Goal: Task Accomplishment & Management: Manage account settings

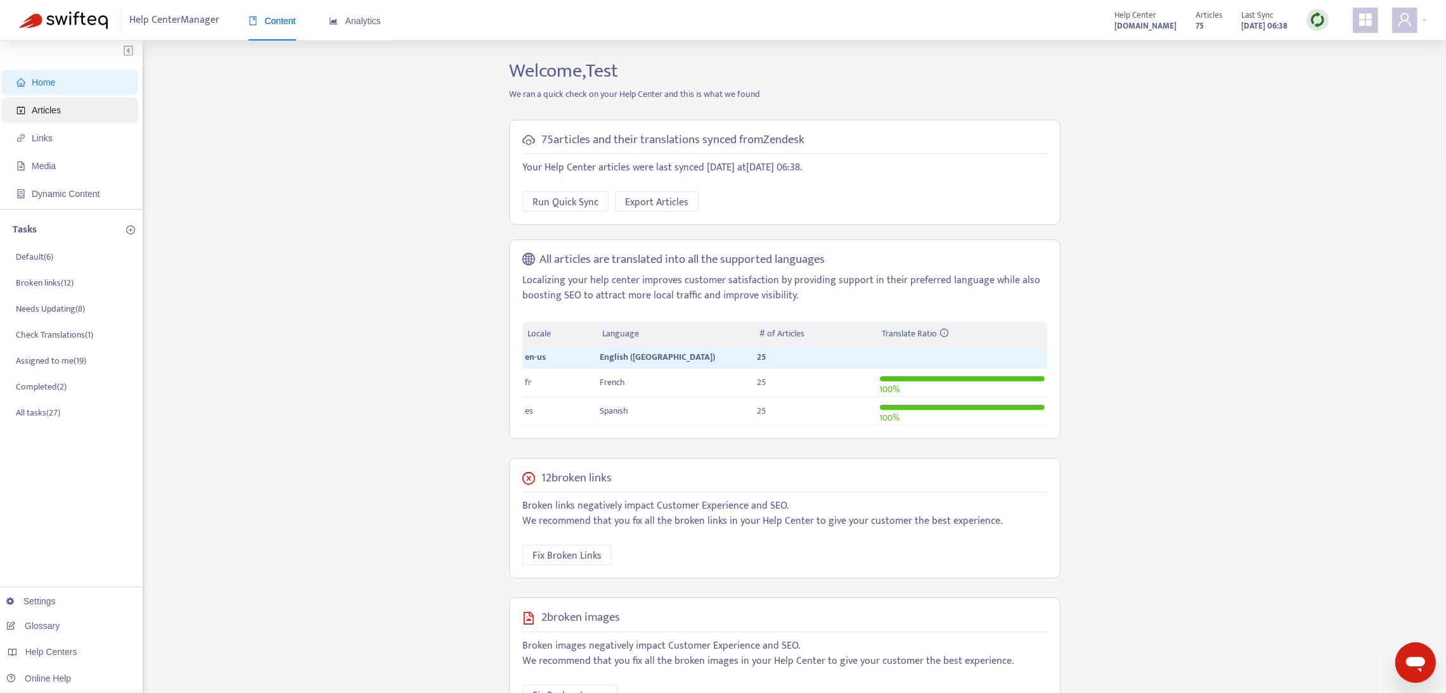
click at [52, 112] on span "Articles" at bounding box center [46, 110] width 29 height 10
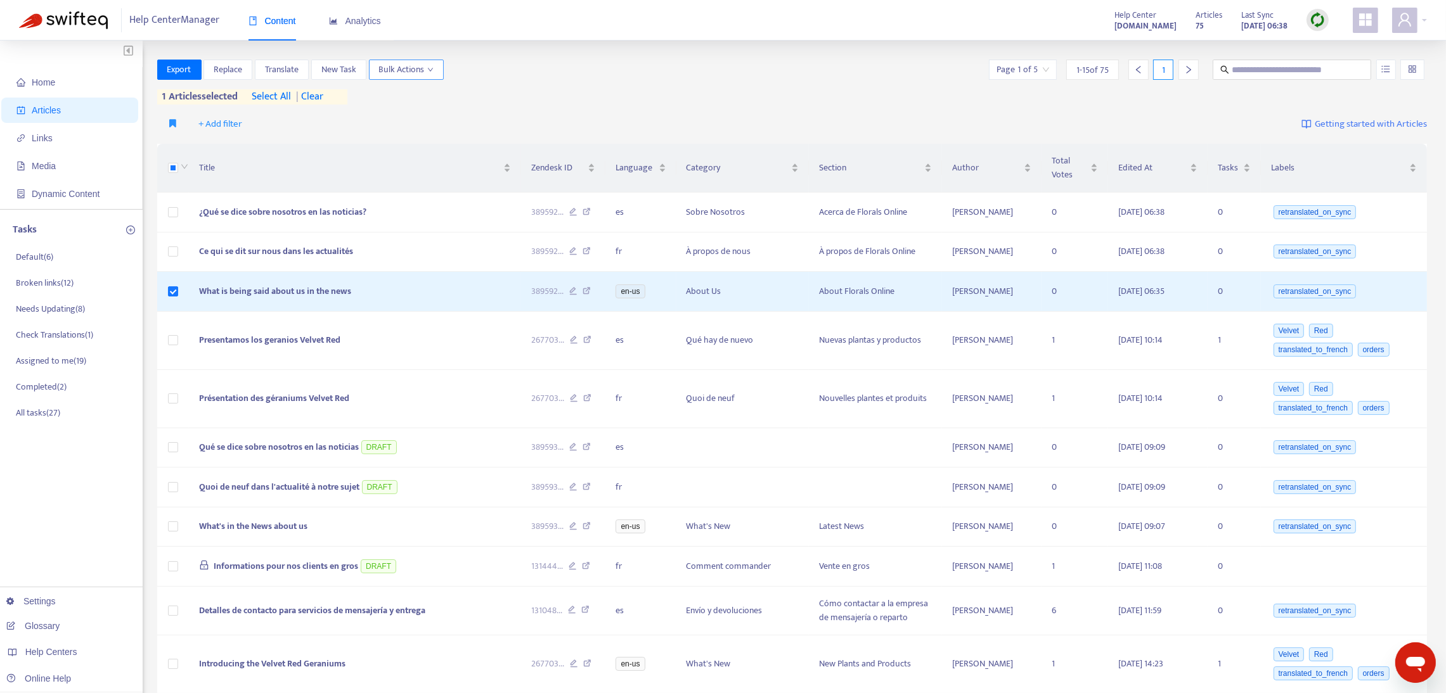
click at [402, 69] on span "Bulk Actions" at bounding box center [406, 70] width 55 height 14
click at [588, 252] on icon at bounding box center [586, 252] width 8 height 11
click at [1421, 20] on div at bounding box center [1409, 20] width 35 height 25
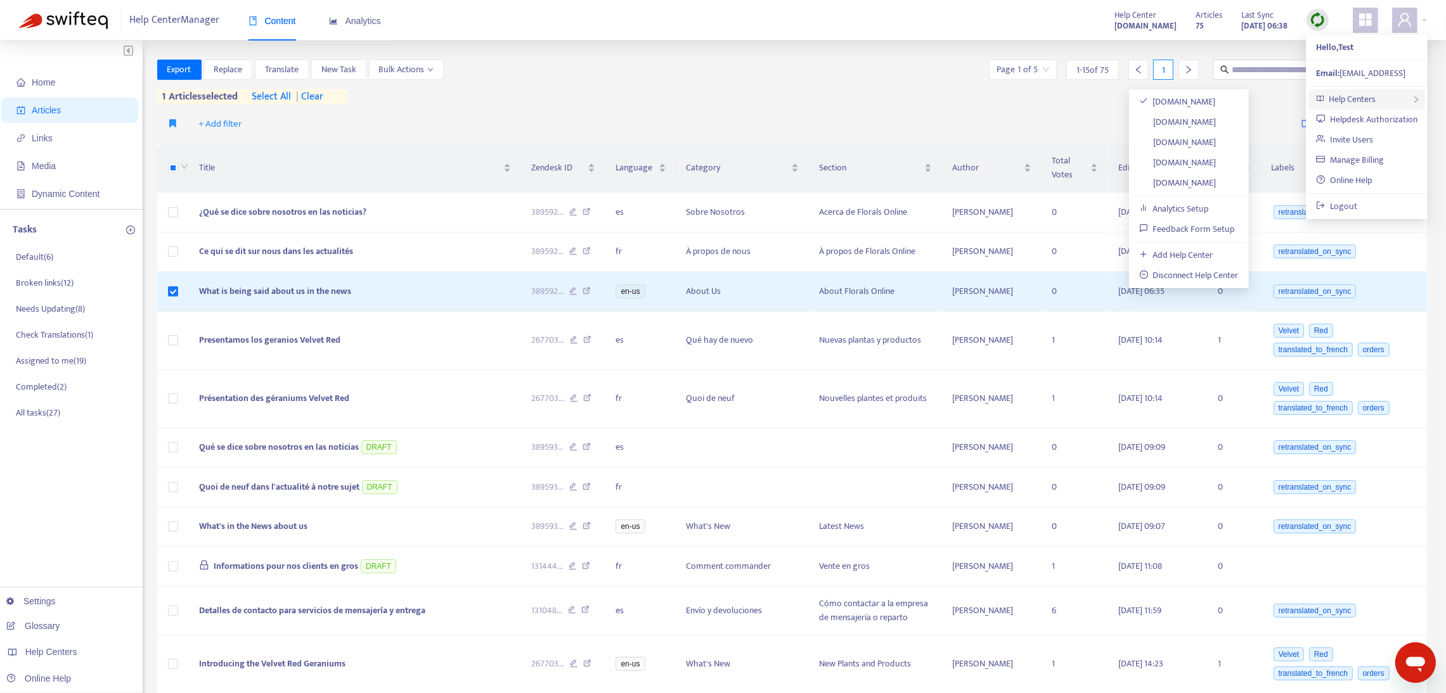
click at [1362, 103] on span "Help Centers" at bounding box center [1352, 99] width 47 height 15
click at [1185, 140] on link "[DOMAIN_NAME]" at bounding box center [1177, 142] width 77 height 15
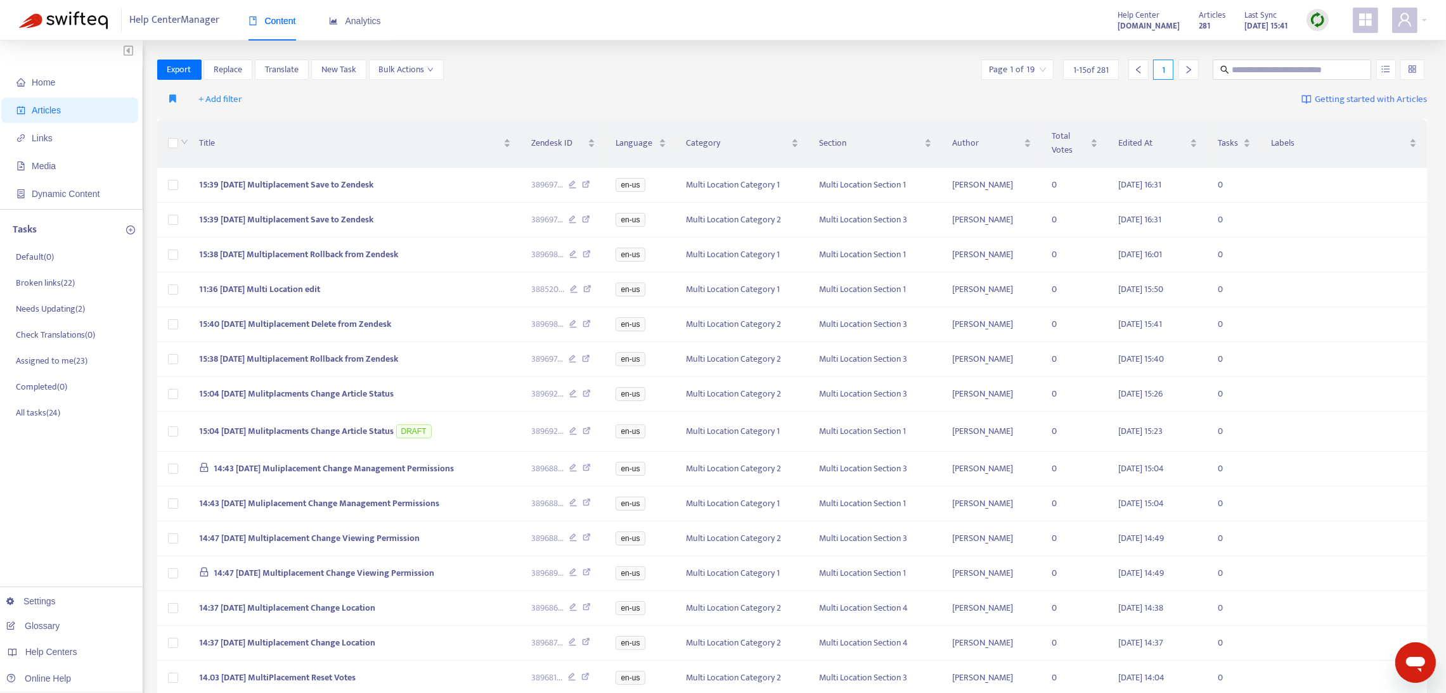
click at [1322, 13] on img at bounding box center [1318, 20] width 16 height 16
click at [1333, 46] on link "Quick Sync" at bounding box center [1343, 46] width 54 height 15
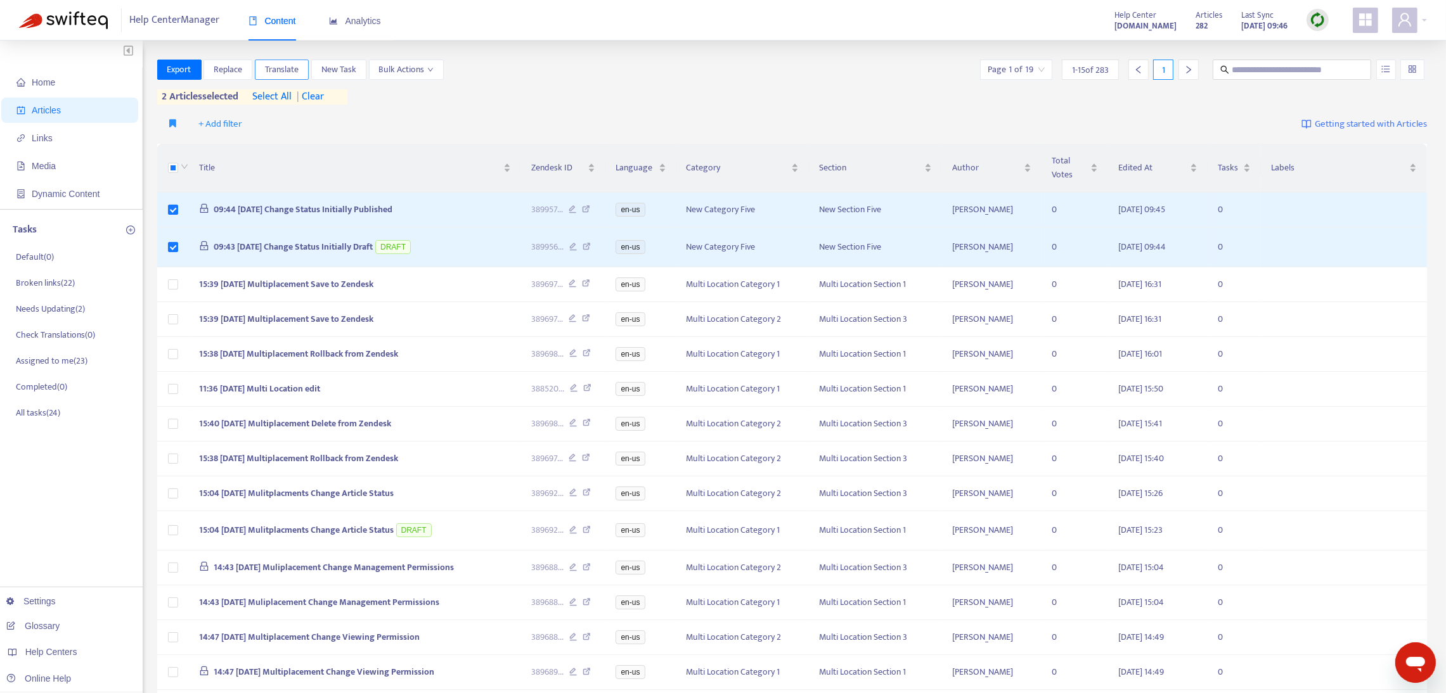
click at [280, 70] on span "Translate" at bounding box center [282, 70] width 34 height 14
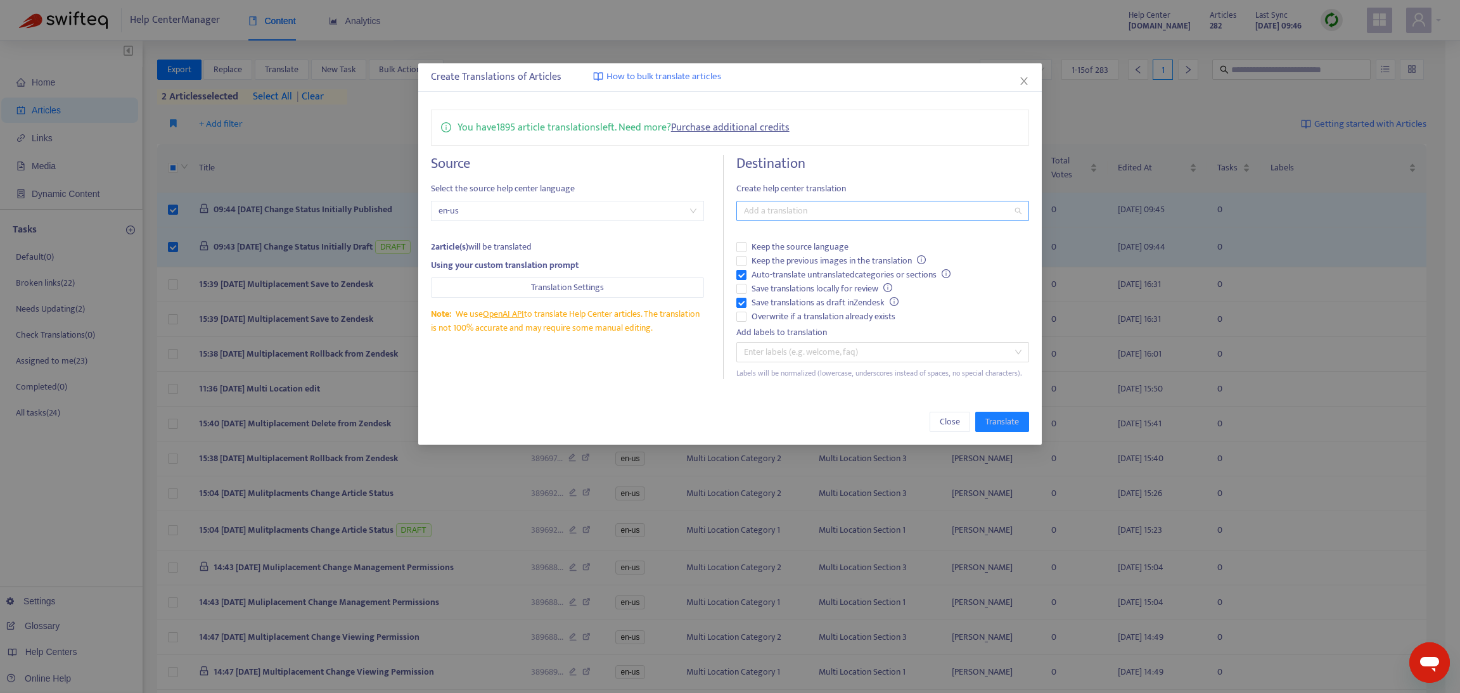
click at [769, 210] on div at bounding box center [877, 210] width 274 height 15
click at [767, 248] on div "French ( fr )" at bounding box center [883, 257] width 288 height 20
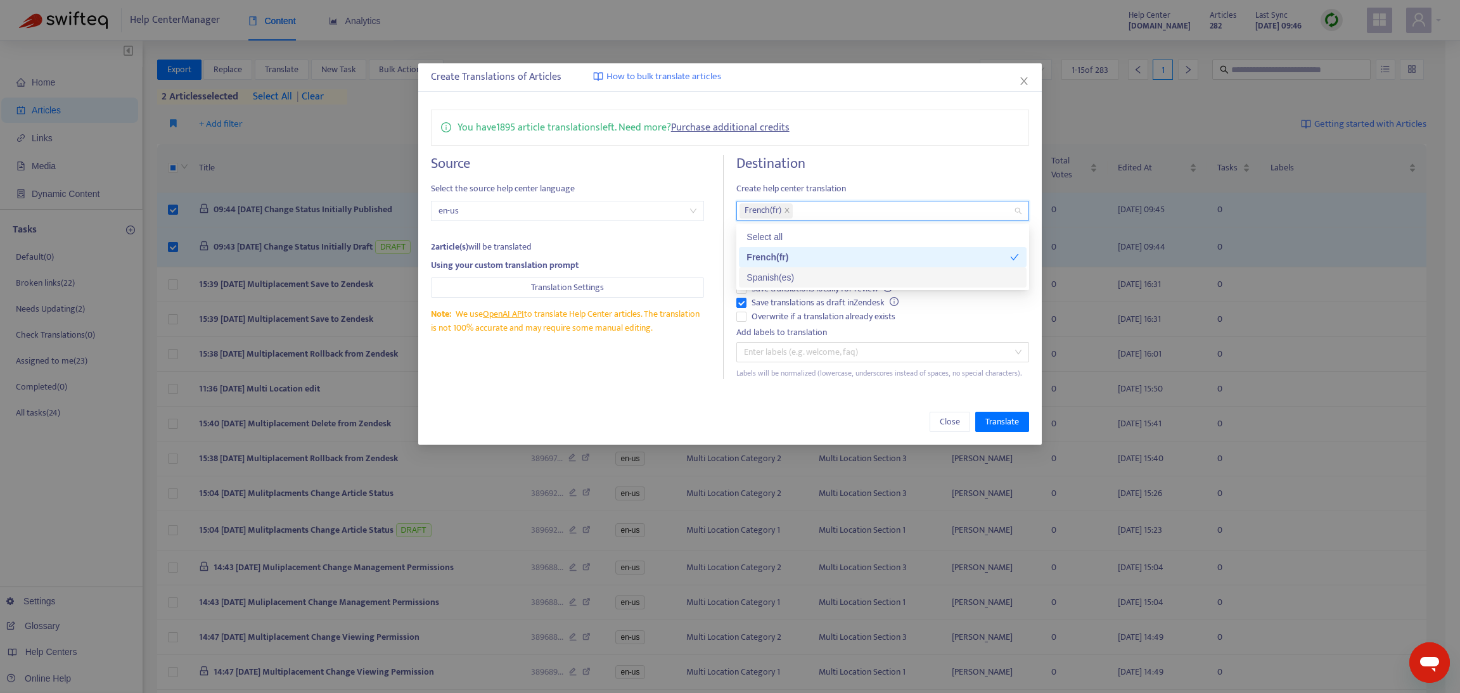
click at [770, 275] on div "Spanish ( es )" at bounding box center [883, 278] width 273 height 14
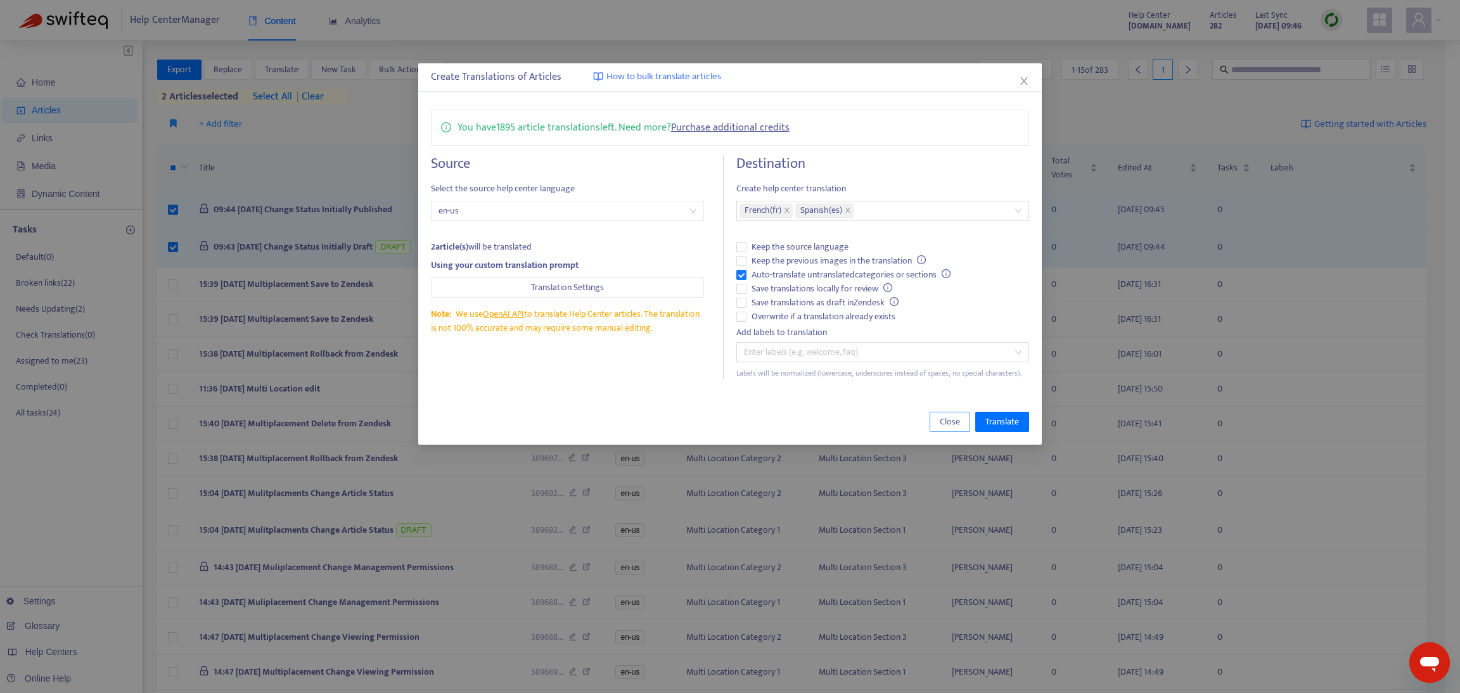
click at [949, 423] on span "Close" at bounding box center [950, 422] width 20 height 14
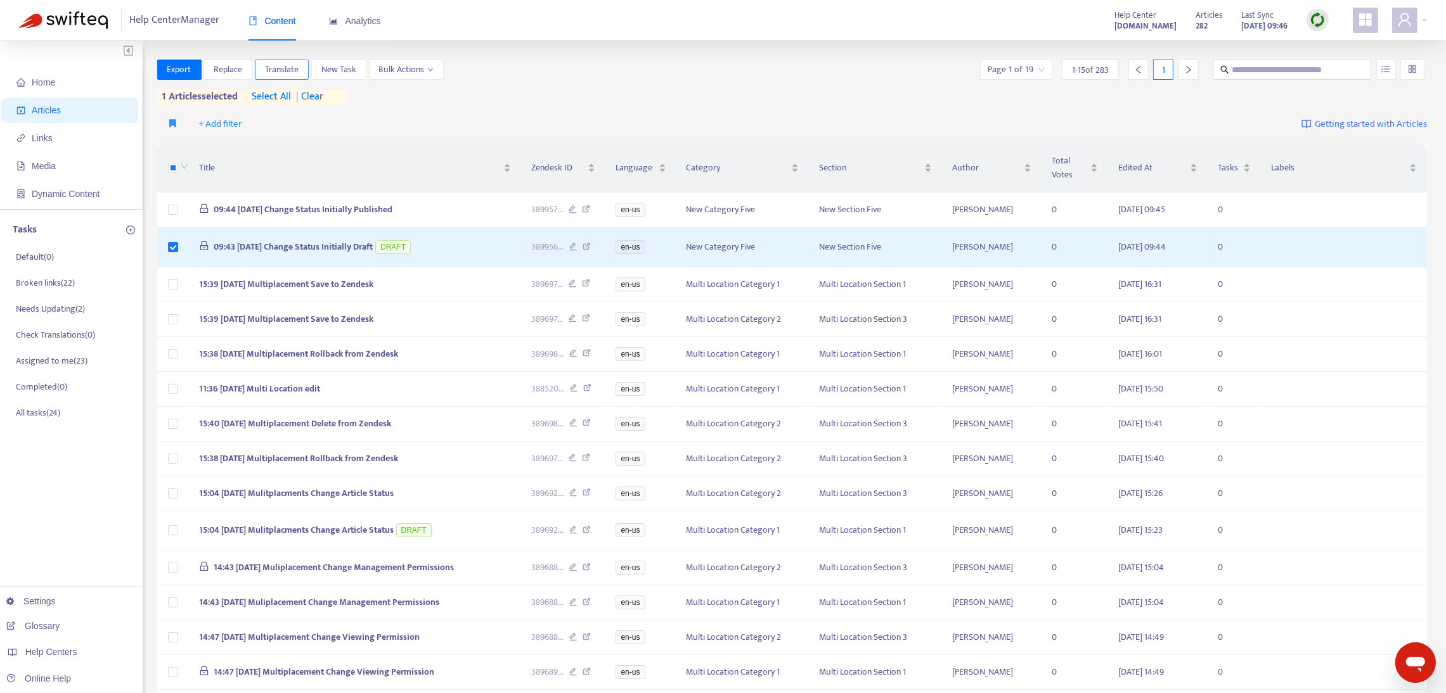
click at [290, 72] on span "Translate" at bounding box center [282, 70] width 34 height 14
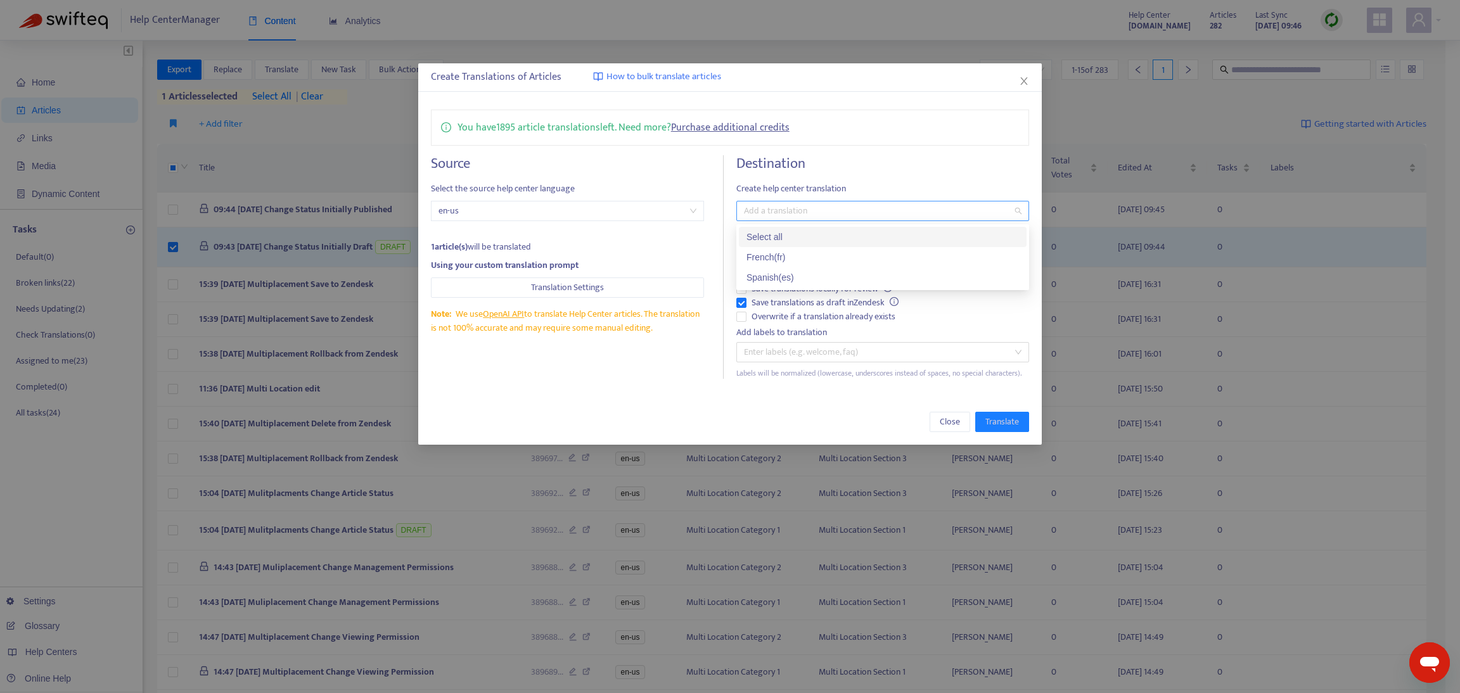
click at [760, 207] on div at bounding box center [877, 210] width 274 height 15
click at [756, 257] on div "French ( fr )" at bounding box center [883, 257] width 273 height 14
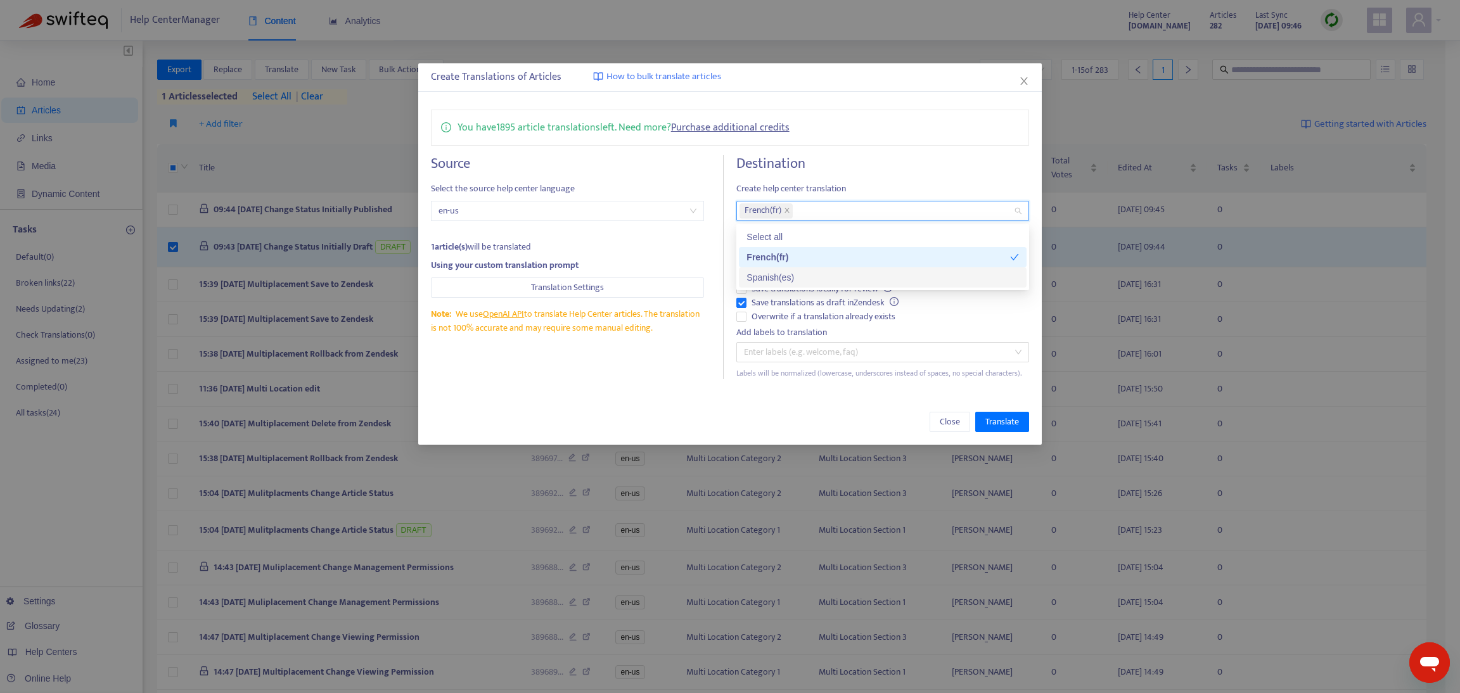
click at [759, 274] on div "Spanish ( es )" at bounding box center [883, 278] width 273 height 14
click at [792, 408] on div "Close Translate" at bounding box center [730, 422] width 624 height 46
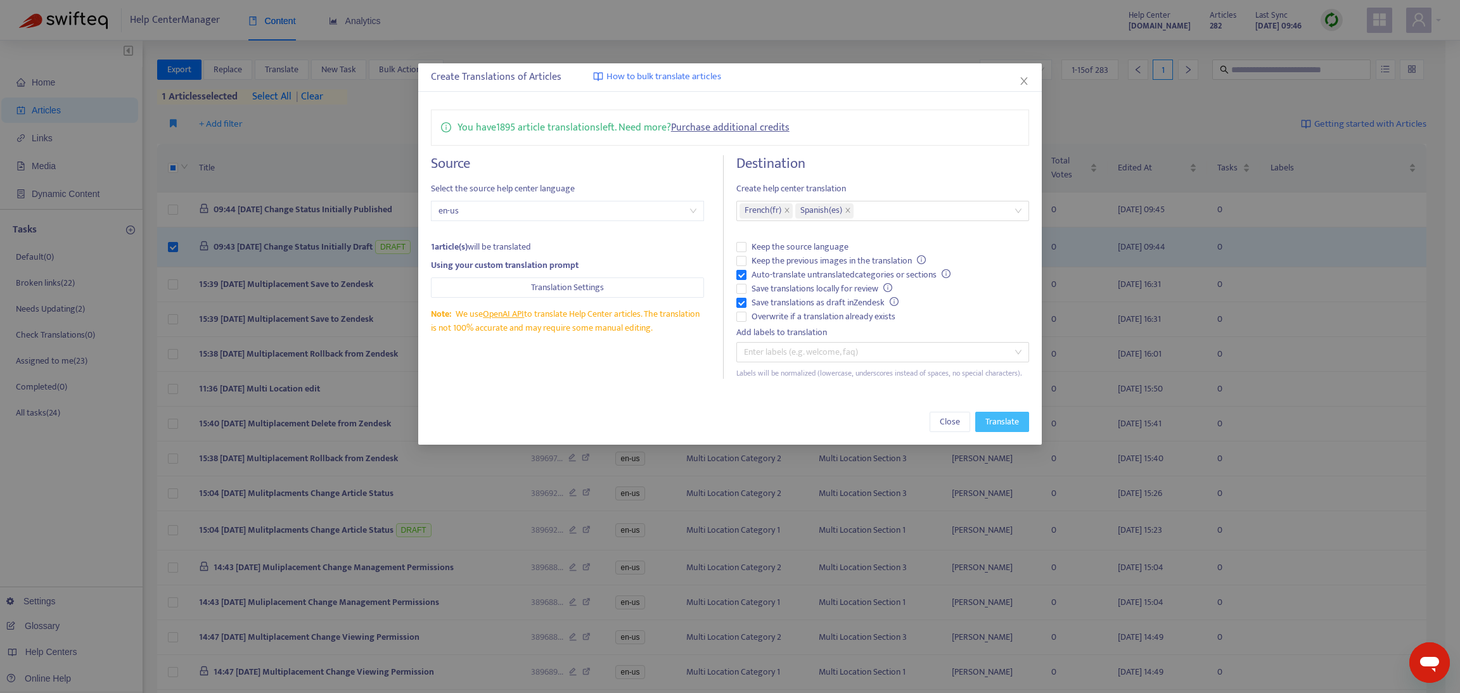
click at [1000, 420] on span "Translate" at bounding box center [1003, 422] width 34 height 14
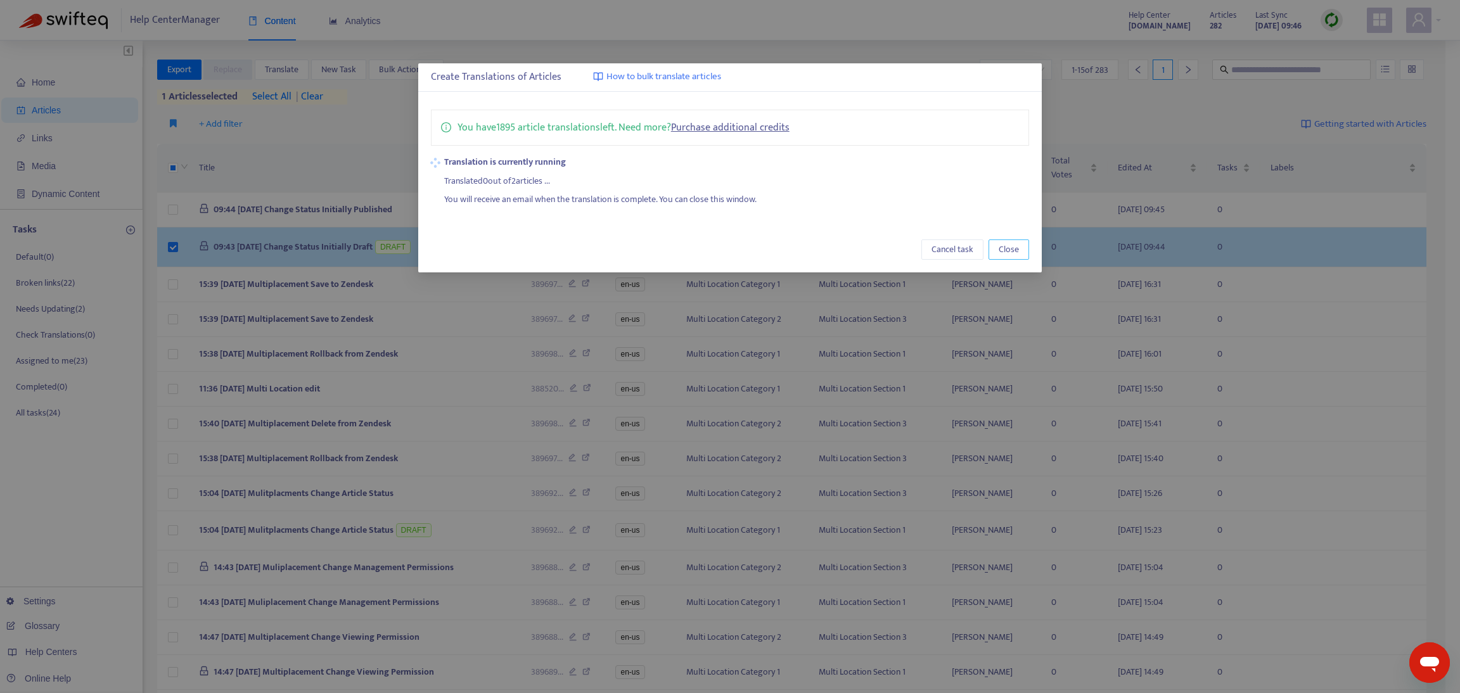
drag, startPoint x: 1020, startPoint y: 257, endPoint x: 941, endPoint y: 267, distance: 80.5
click at [1017, 255] on button "Close" at bounding box center [1009, 250] width 41 height 20
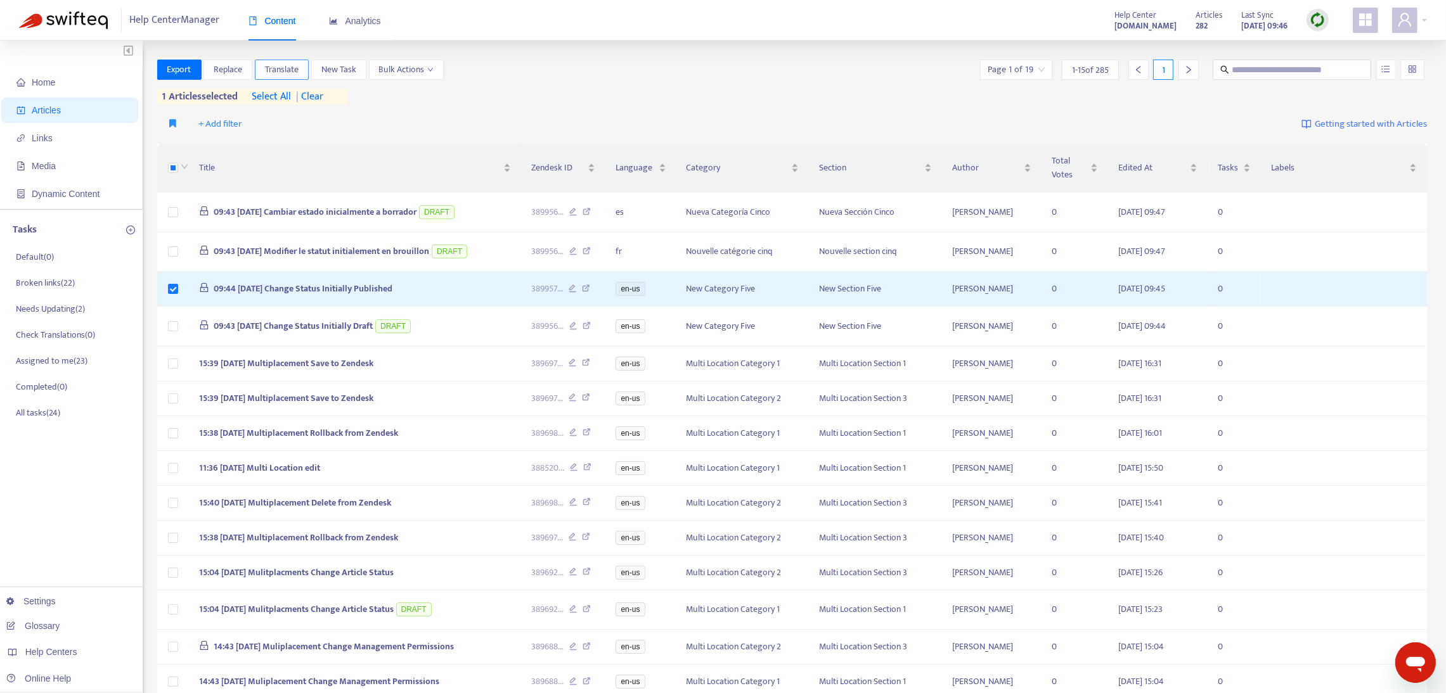
click at [284, 72] on span "Translate" at bounding box center [282, 70] width 34 height 14
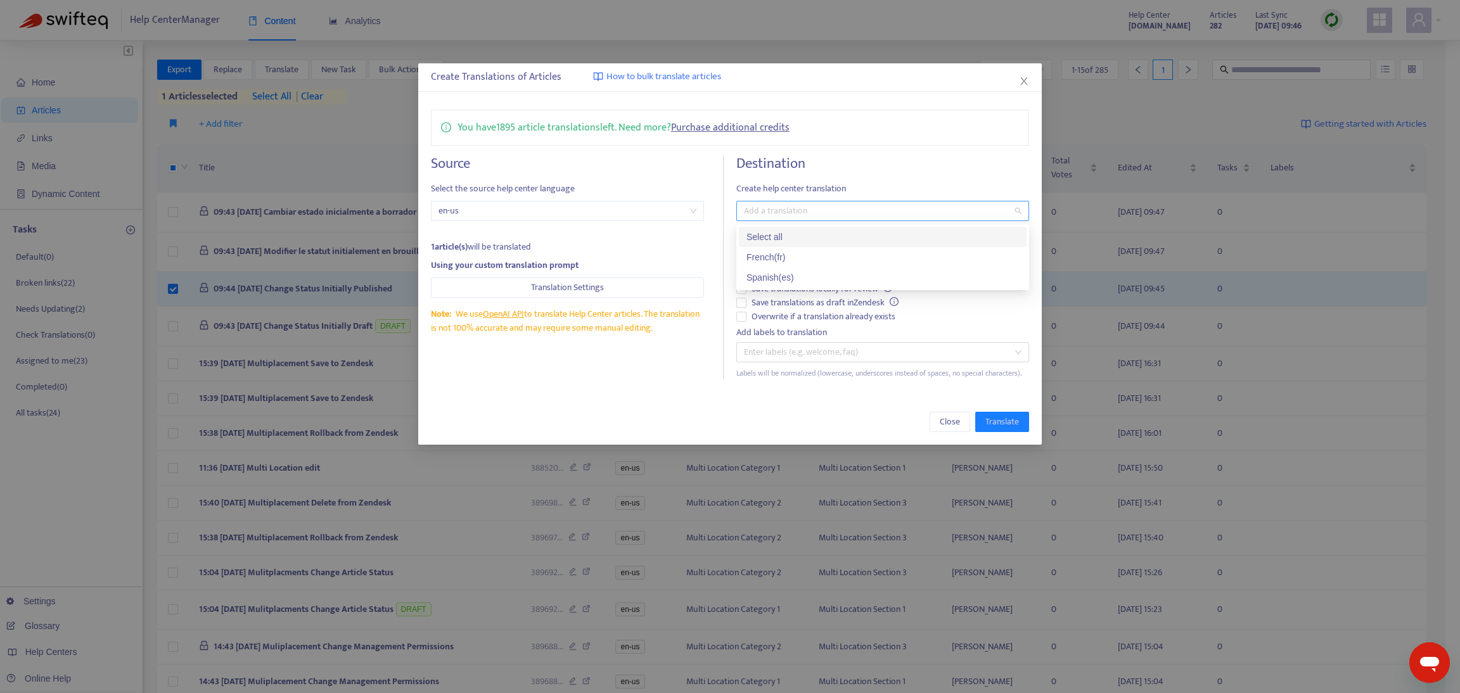
click at [762, 203] on div at bounding box center [877, 210] width 274 height 15
click at [759, 253] on div "French ( fr )" at bounding box center [883, 257] width 273 height 14
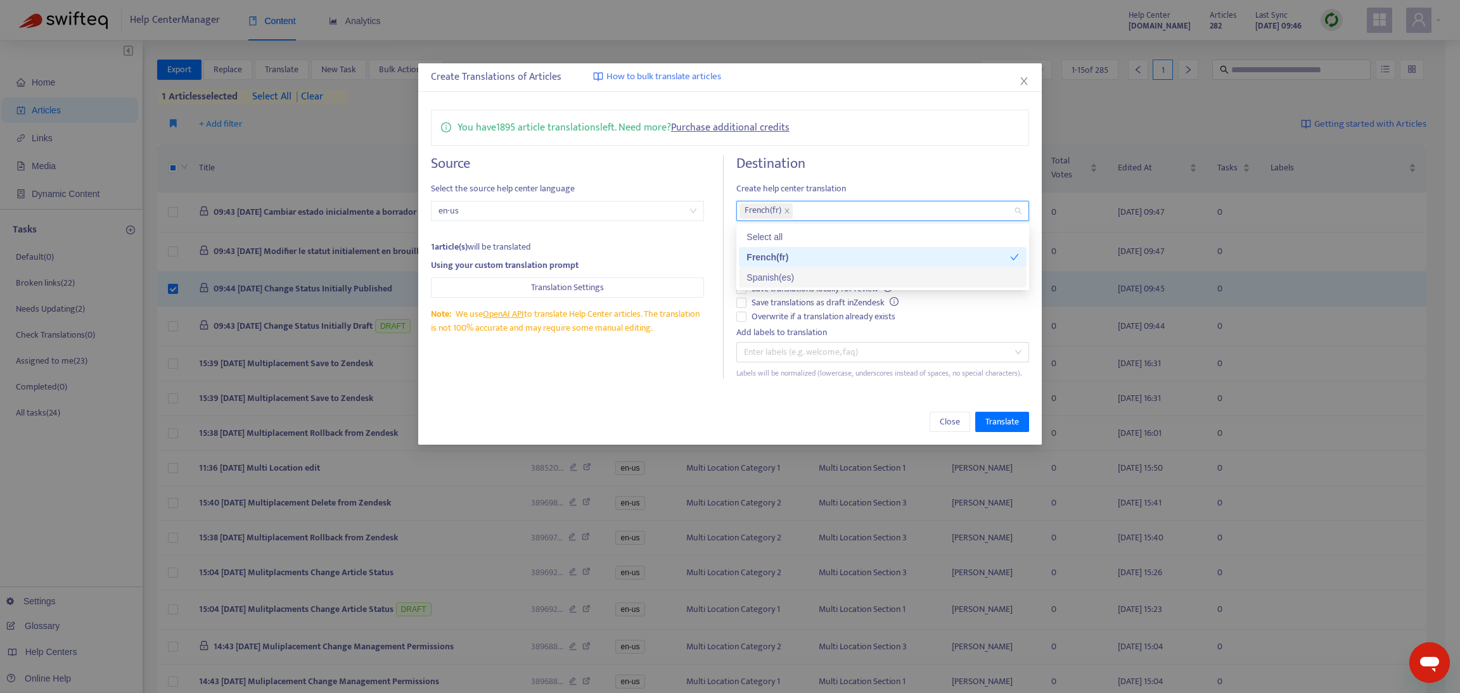
click at [763, 274] on div "Spanish ( es )" at bounding box center [883, 278] width 273 height 14
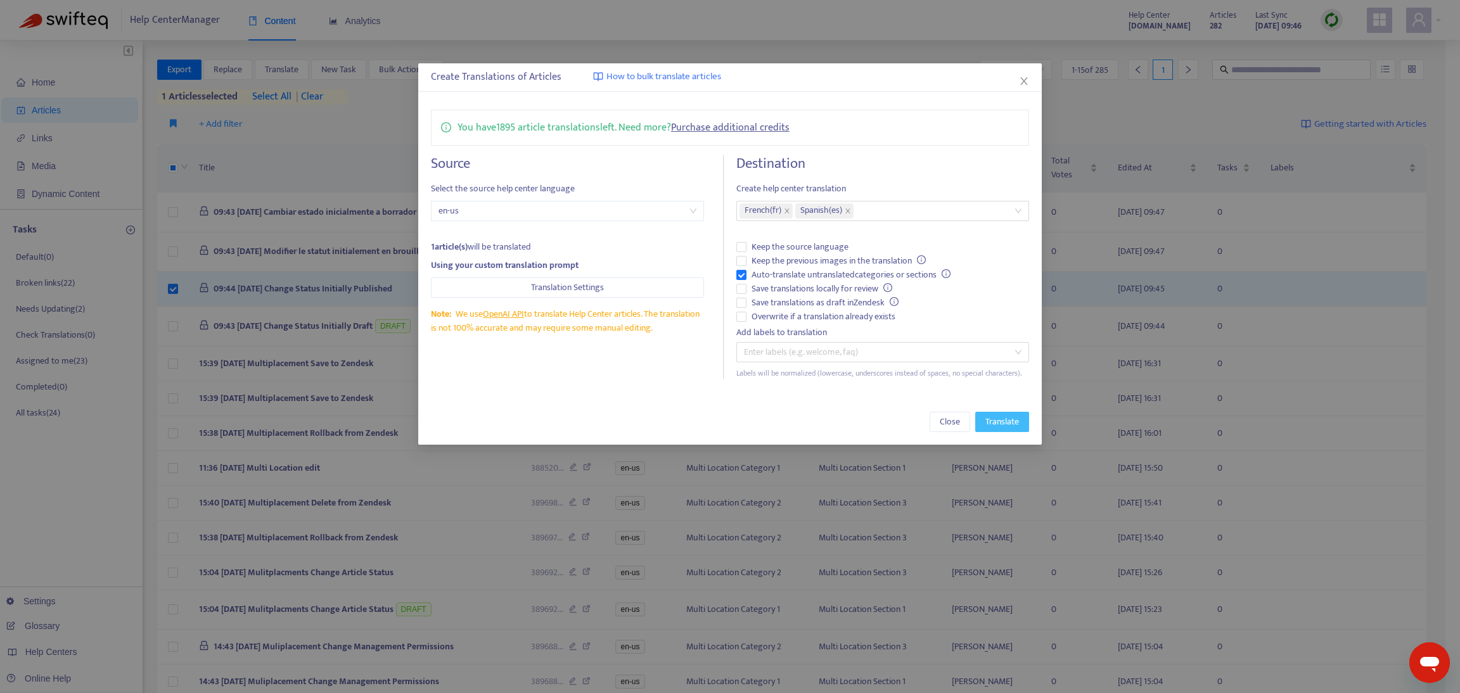
click at [1005, 418] on span "Translate" at bounding box center [1003, 422] width 34 height 14
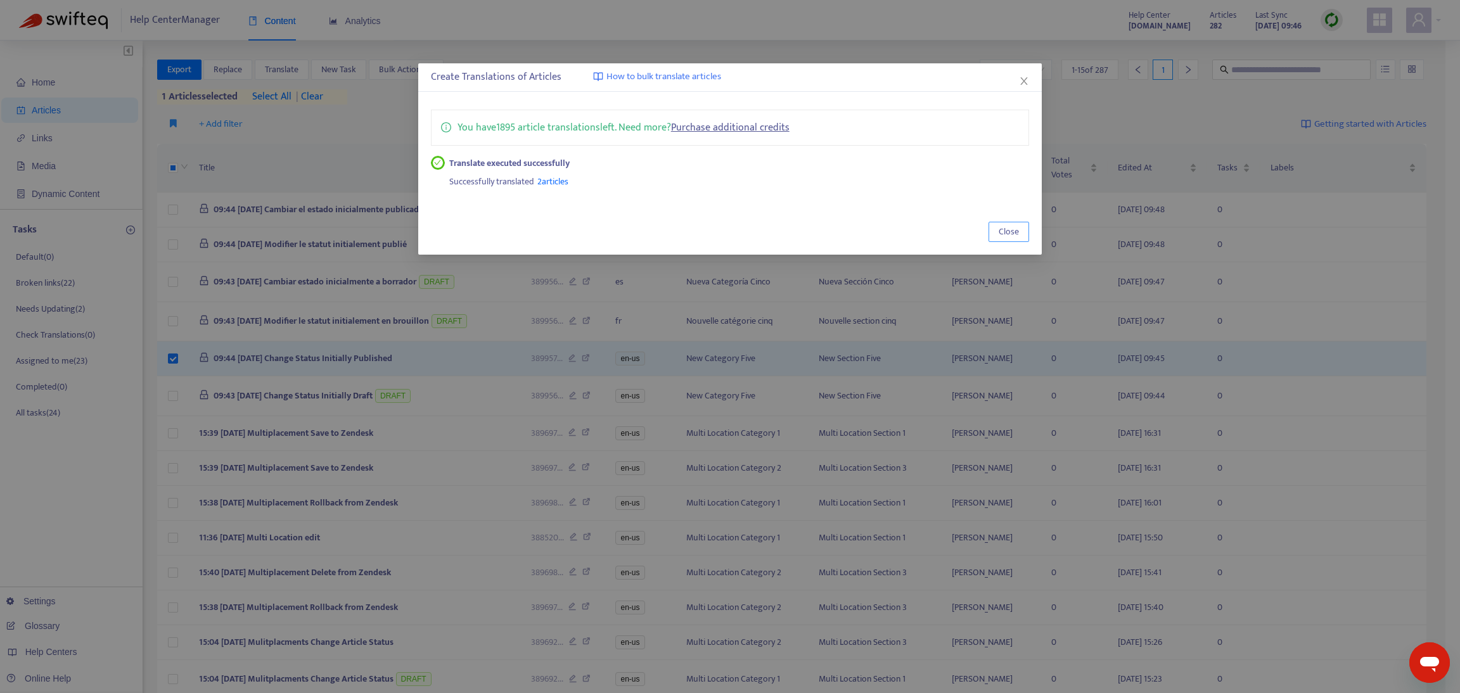
click at [1005, 233] on span "Close" at bounding box center [1009, 232] width 20 height 14
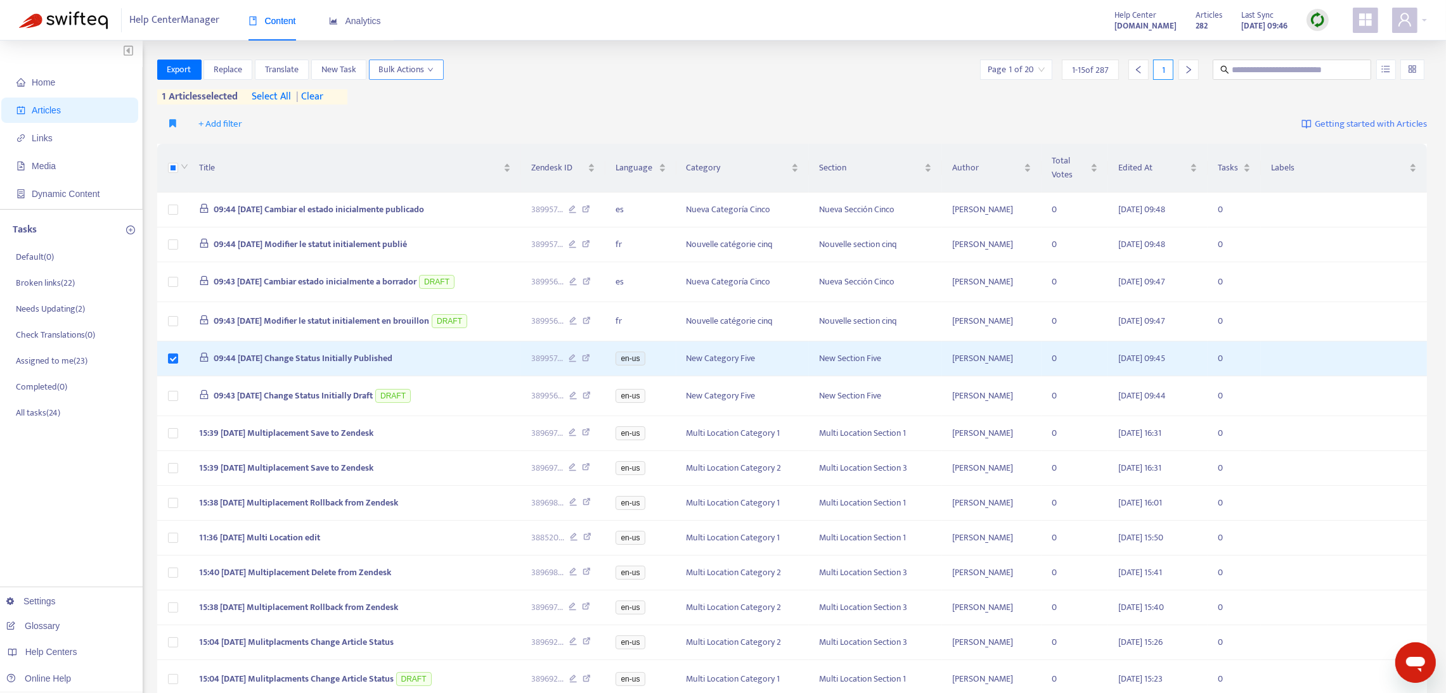
click at [423, 65] on span "Bulk Actions" at bounding box center [406, 70] width 55 height 14
click at [487, 202] on span "Draft" at bounding box center [496, 198] width 20 height 15
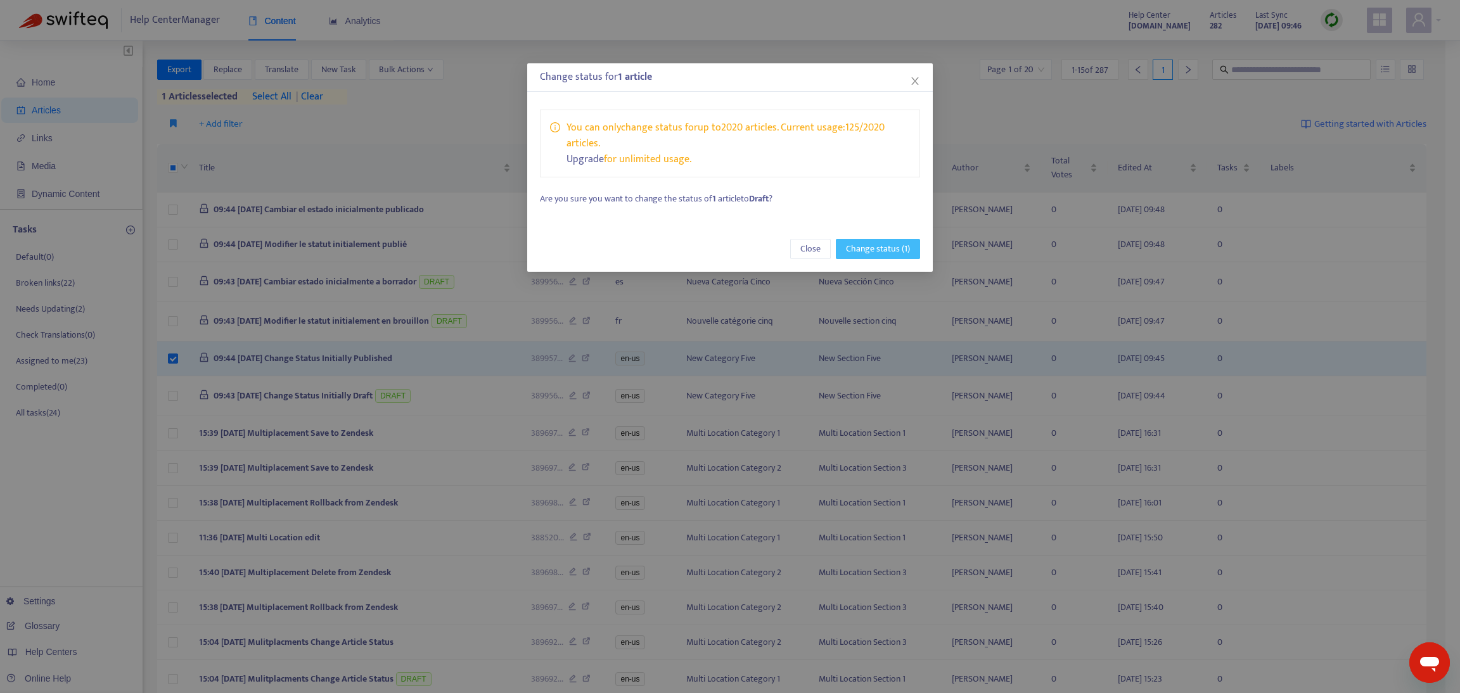
click at [868, 254] on span "Change status (1)" at bounding box center [878, 249] width 64 height 14
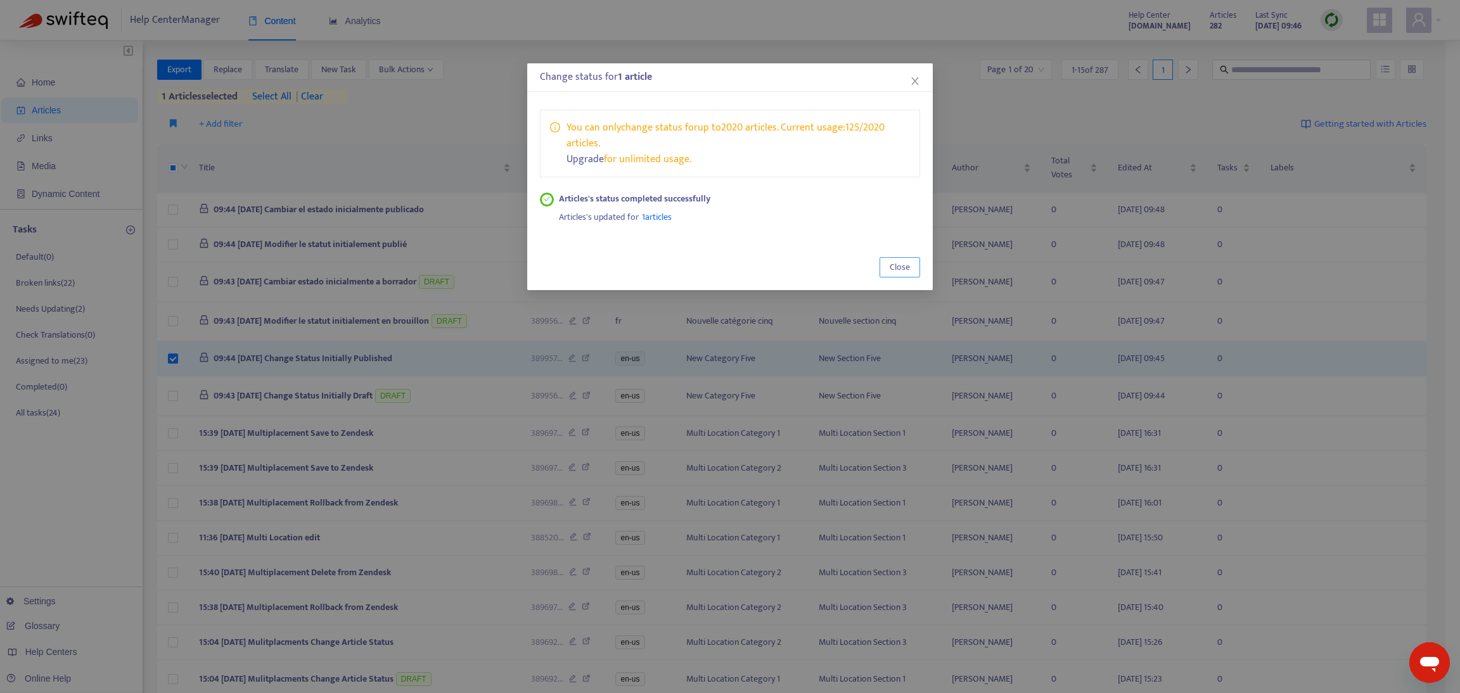
click at [891, 261] on span "Close" at bounding box center [900, 268] width 20 height 14
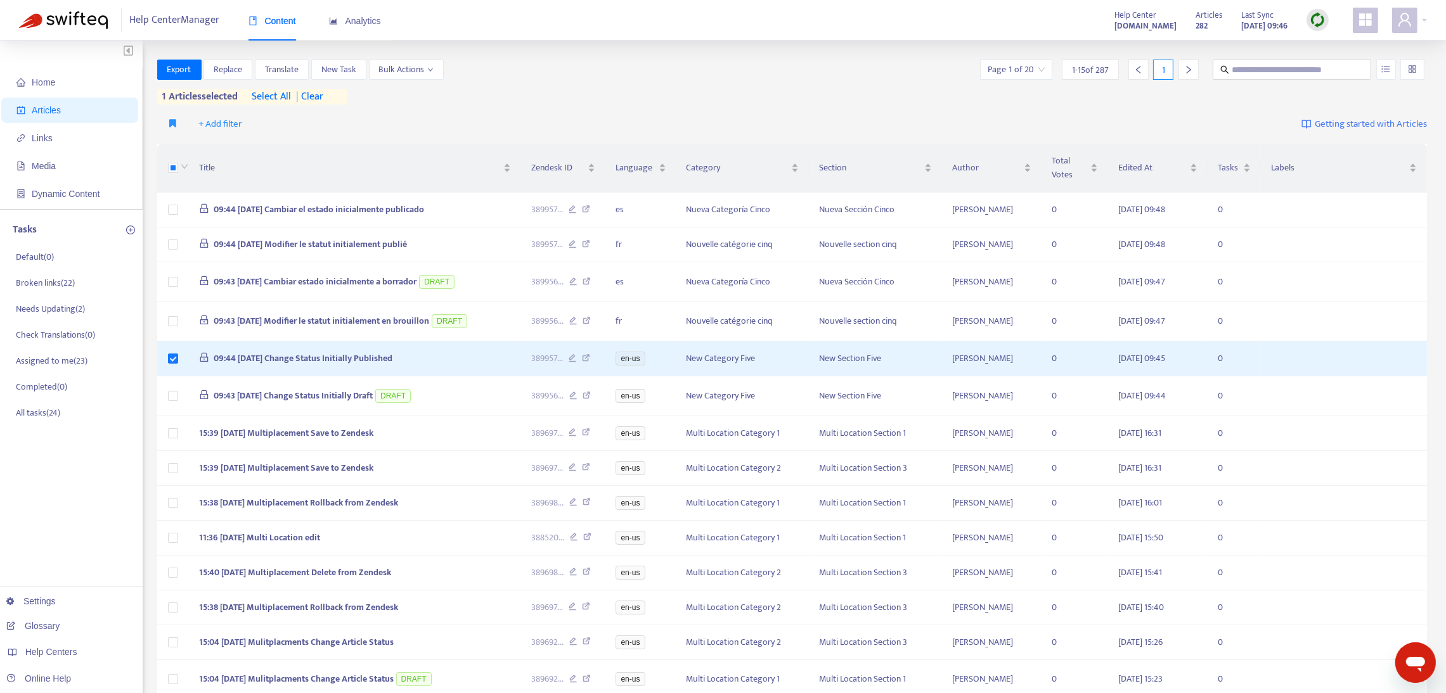
drag, startPoint x: 33, startPoint y: 138, endPoint x: 34, endPoint y: 123, distance: 14.6
click at [33, 136] on span "Links" at bounding box center [42, 138] width 21 height 10
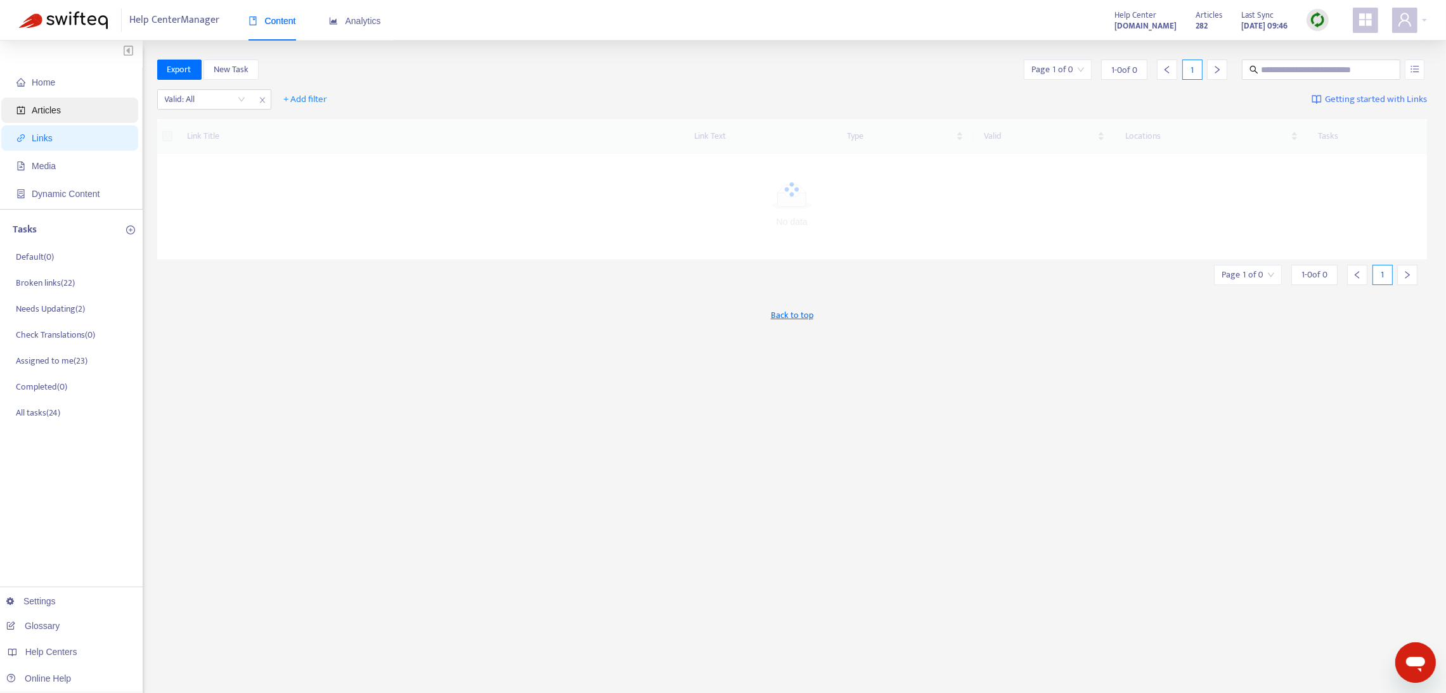
click at [35, 114] on span "Articles" at bounding box center [46, 110] width 29 height 10
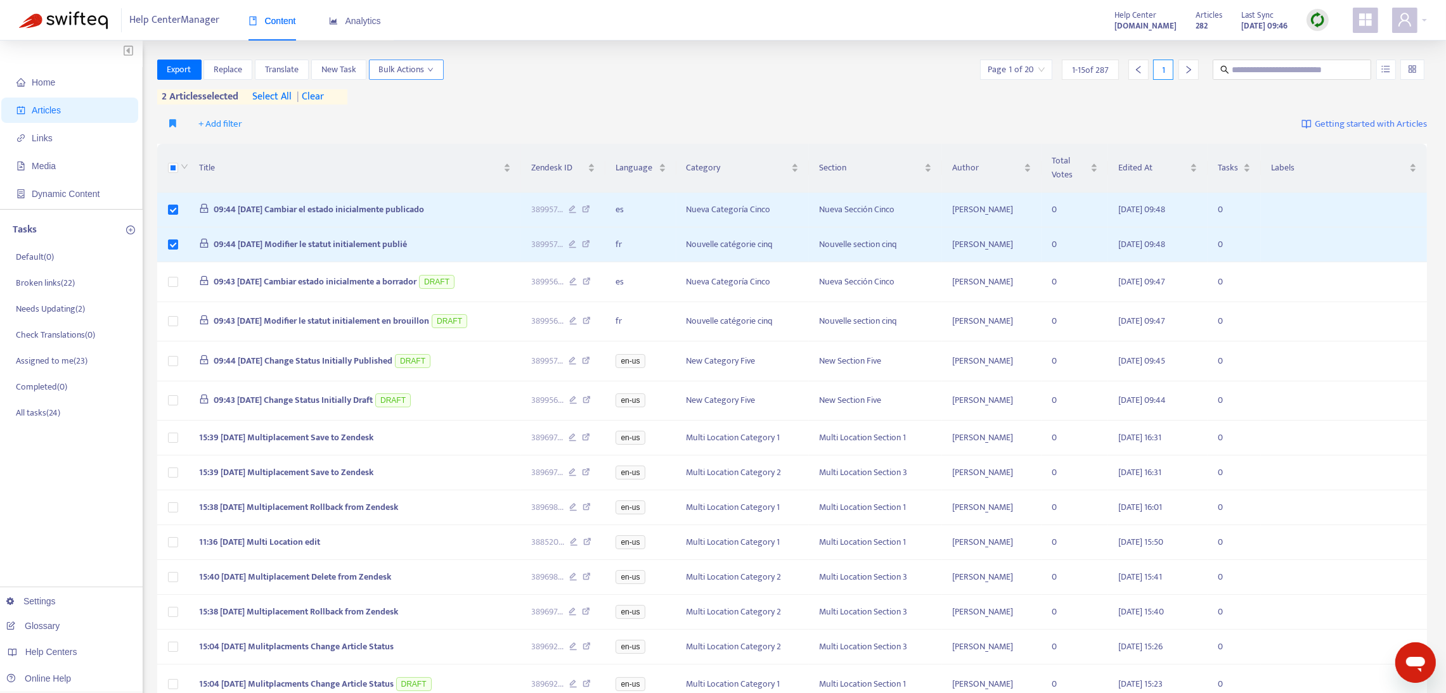
click at [413, 70] on span "Bulk Actions" at bounding box center [406, 70] width 55 height 14
click at [440, 176] on span "Change Article Status" at bounding box center [421, 176] width 80 height 15
click at [501, 194] on span "Draft" at bounding box center [496, 198] width 20 height 15
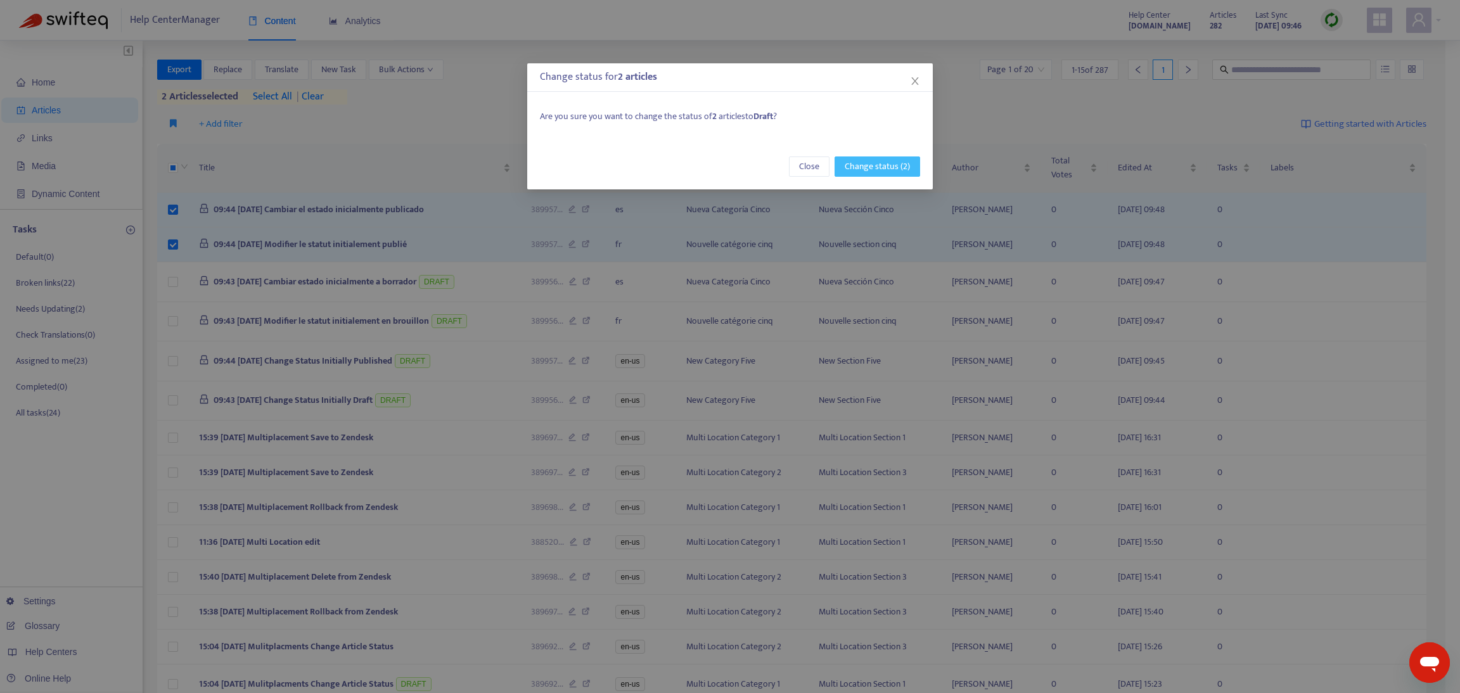
click at [885, 165] on span "Change status (2)" at bounding box center [877, 167] width 65 height 14
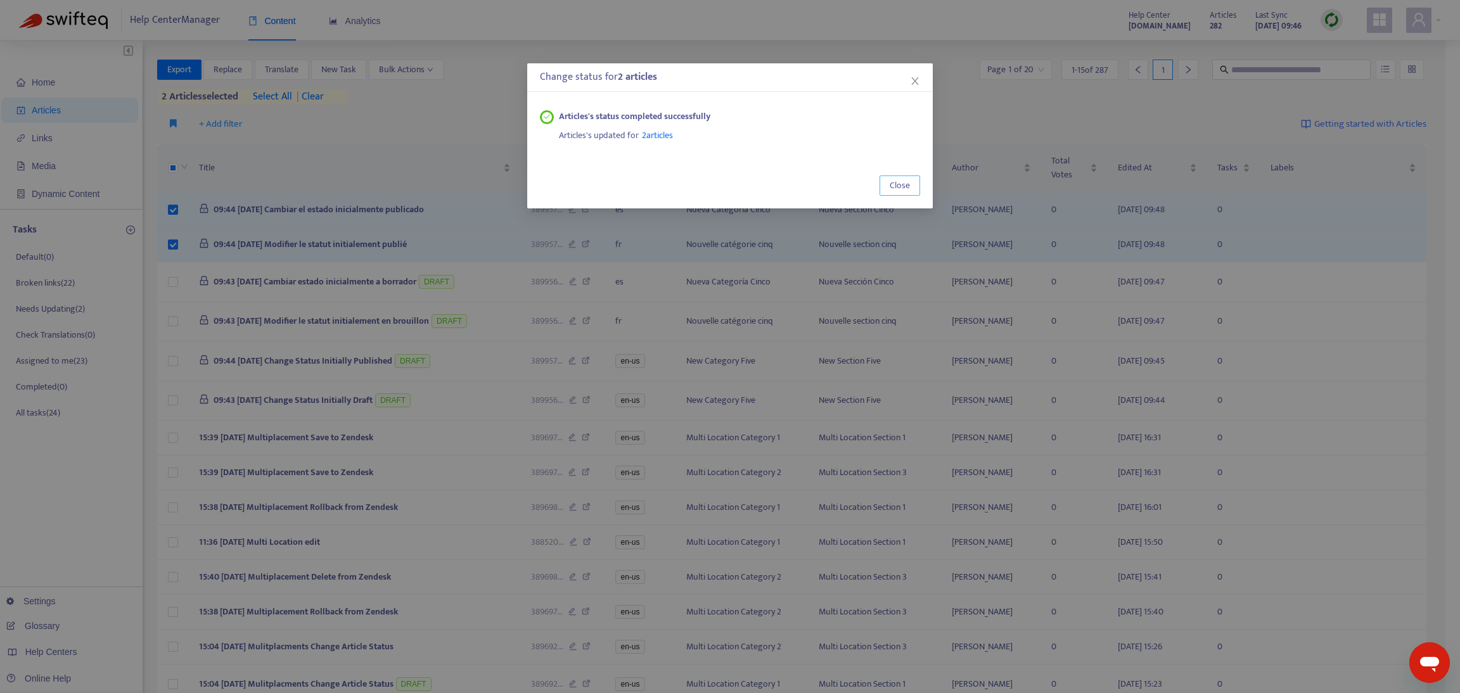
click at [895, 186] on span "Close" at bounding box center [900, 186] width 20 height 14
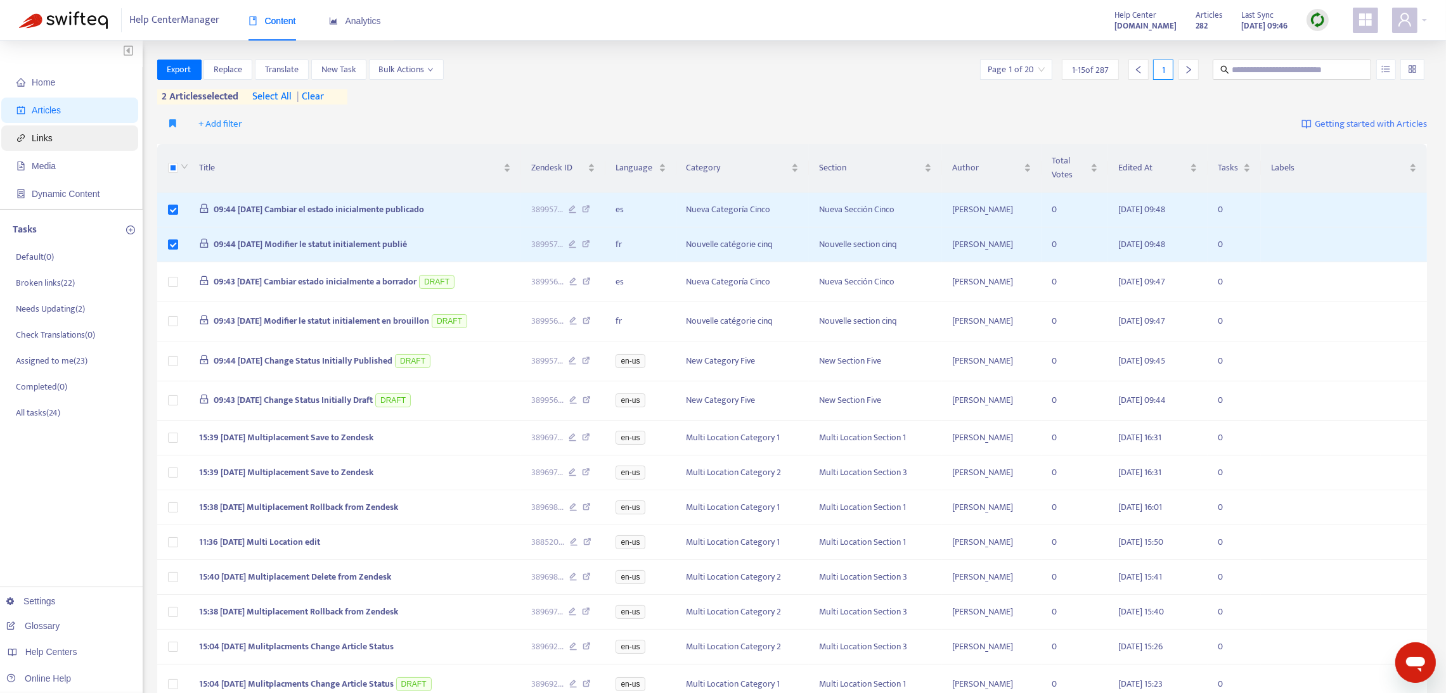
click at [26, 140] on span "Links" at bounding box center [72, 138] width 112 height 25
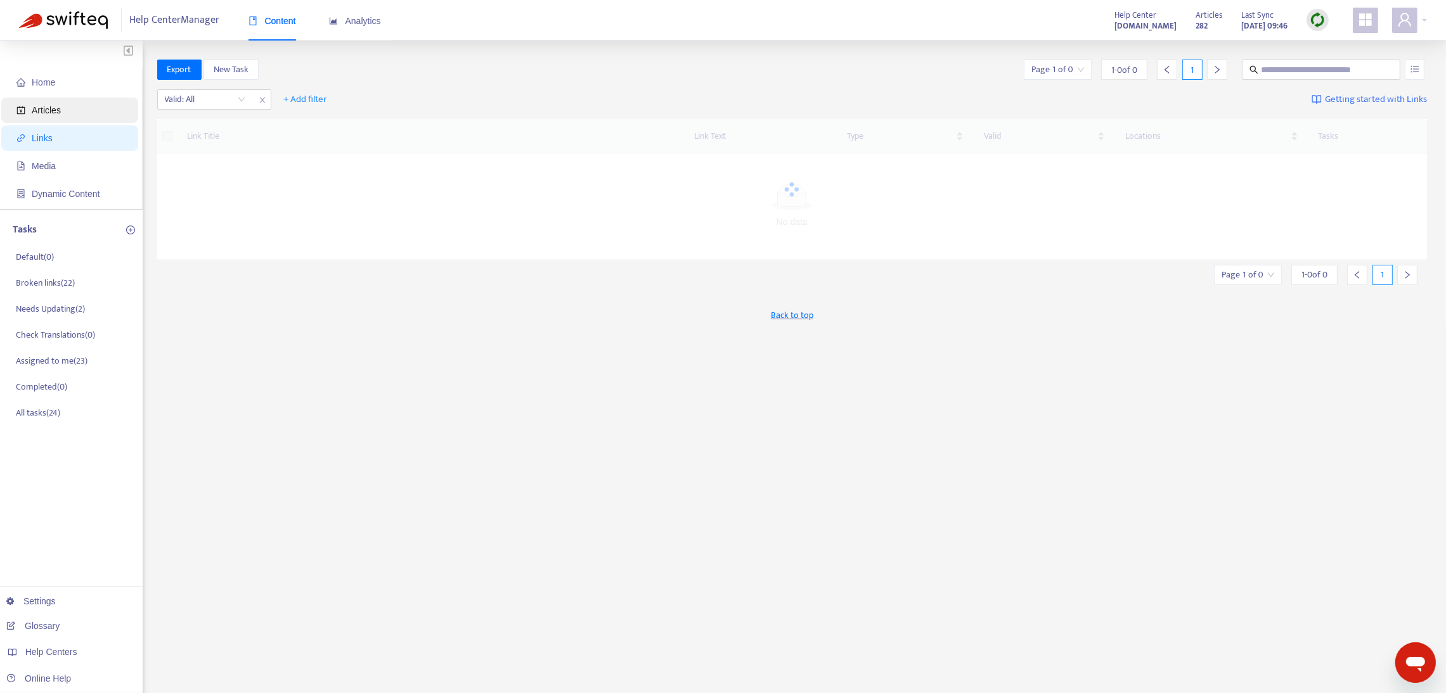
click at [32, 111] on span "Articles" at bounding box center [46, 110] width 29 height 10
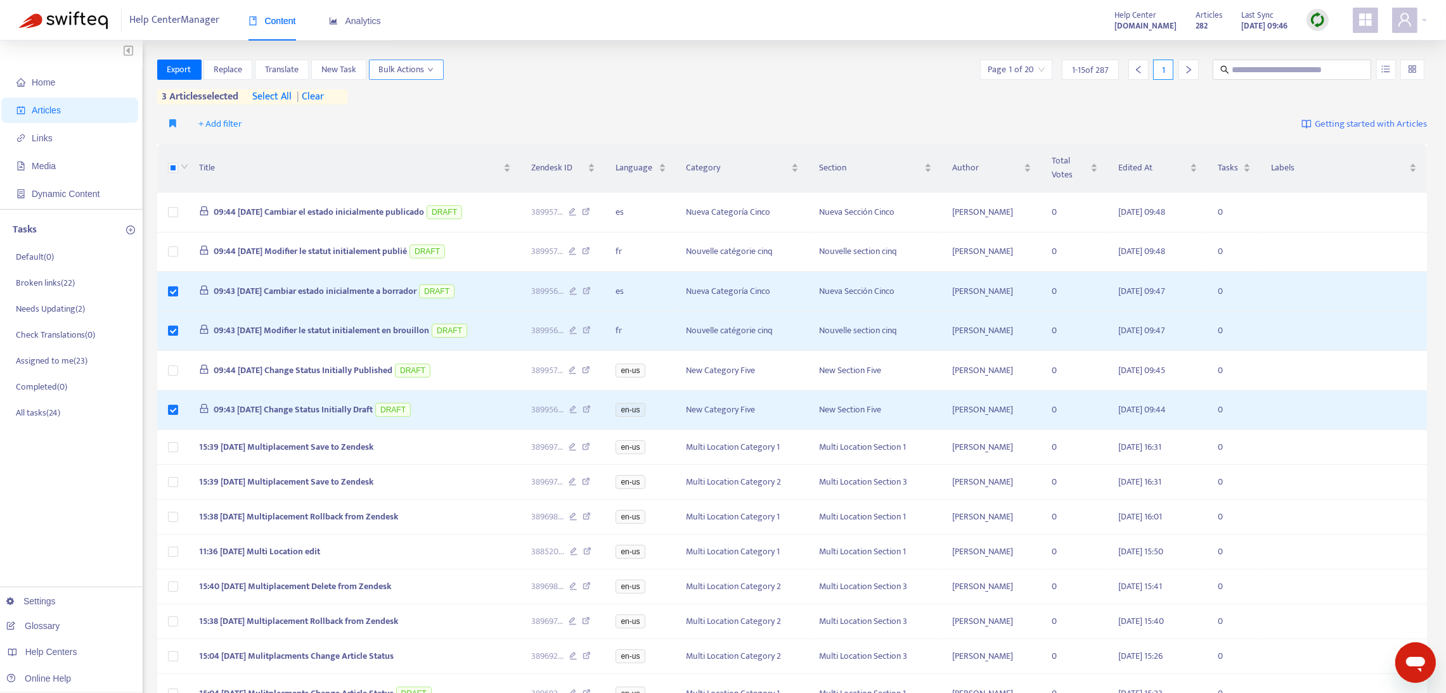
click at [406, 69] on span "Bulk Actions" at bounding box center [406, 70] width 55 height 14
click at [434, 169] on span "Change Article Status" at bounding box center [421, 176] width 80 height 15
click at [493, 174] on span "Published" at bounding box center [504, 178] width 37 height 15
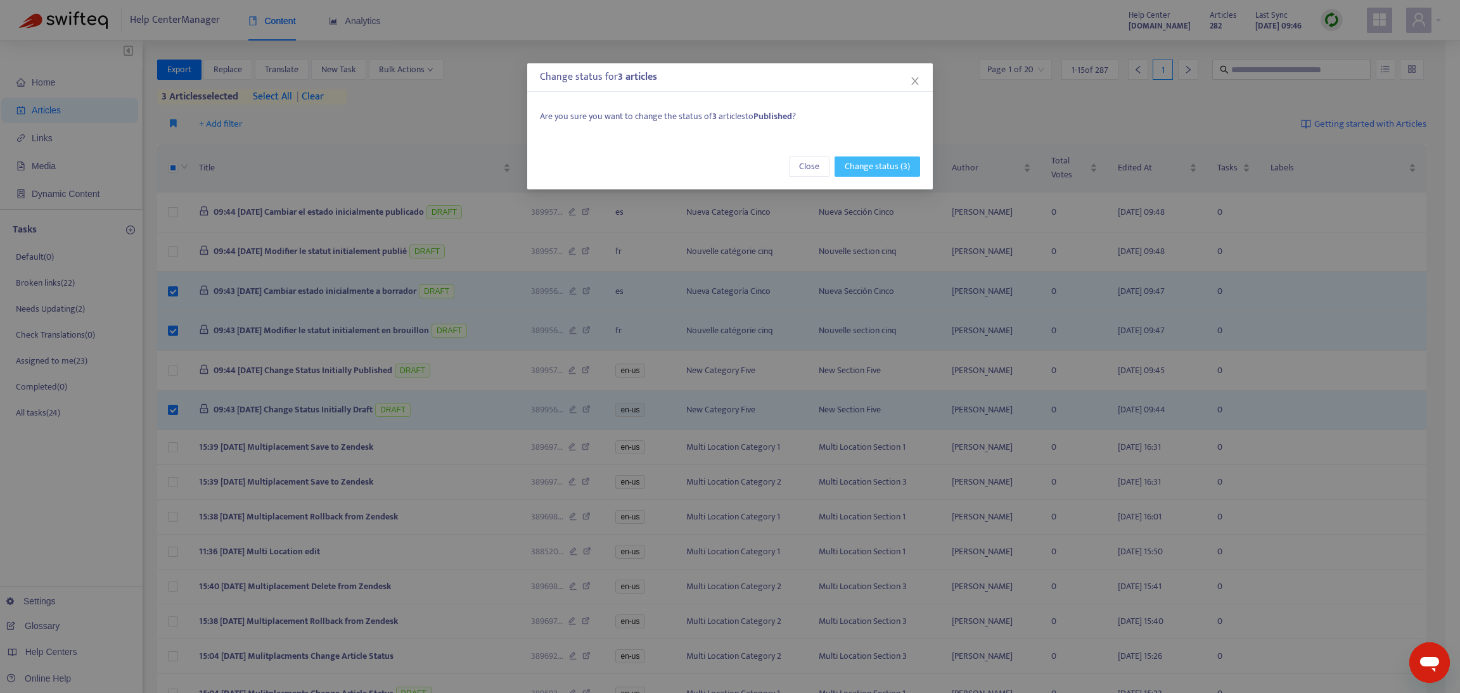
click at [865, 169] on span "Change status (3)" at bounding box center [877, 167] width 65 height 14
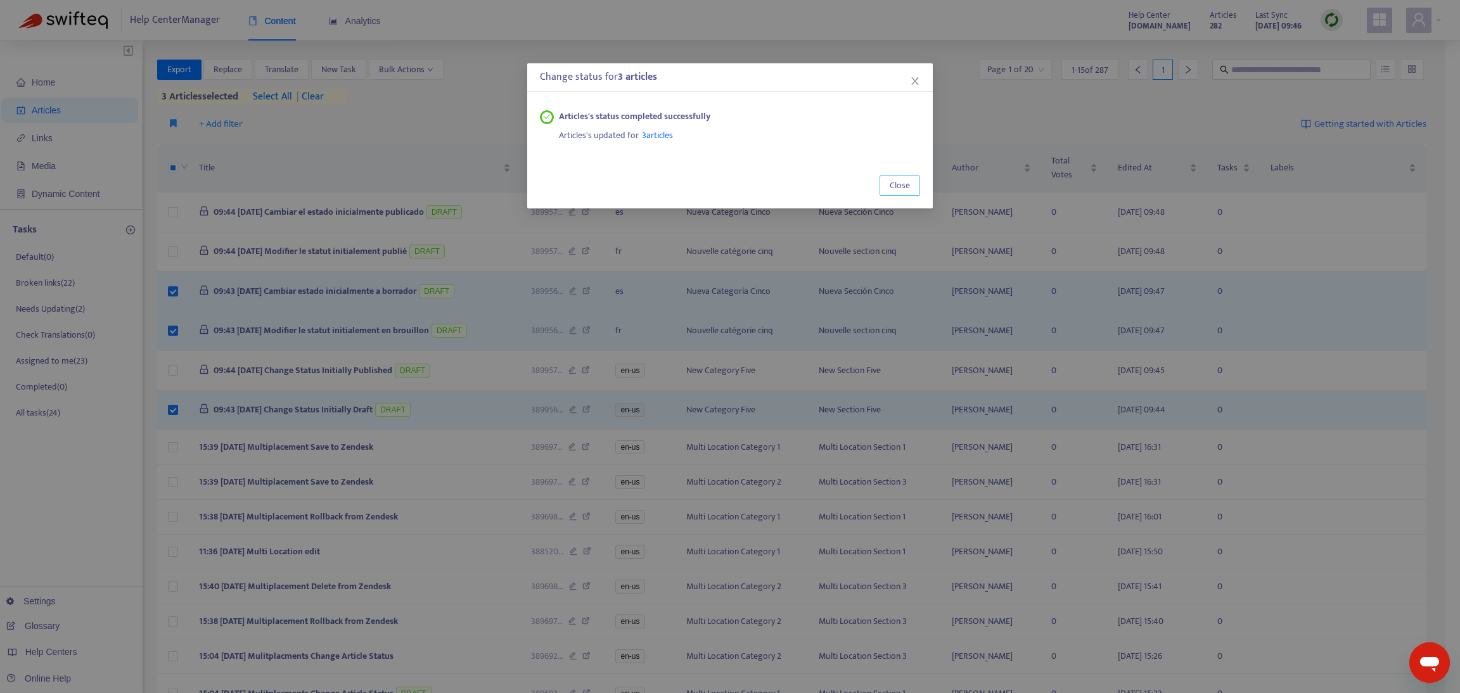
click at [895, 183] on span "Close" at bounding box center [900, 186] width 20 height 14
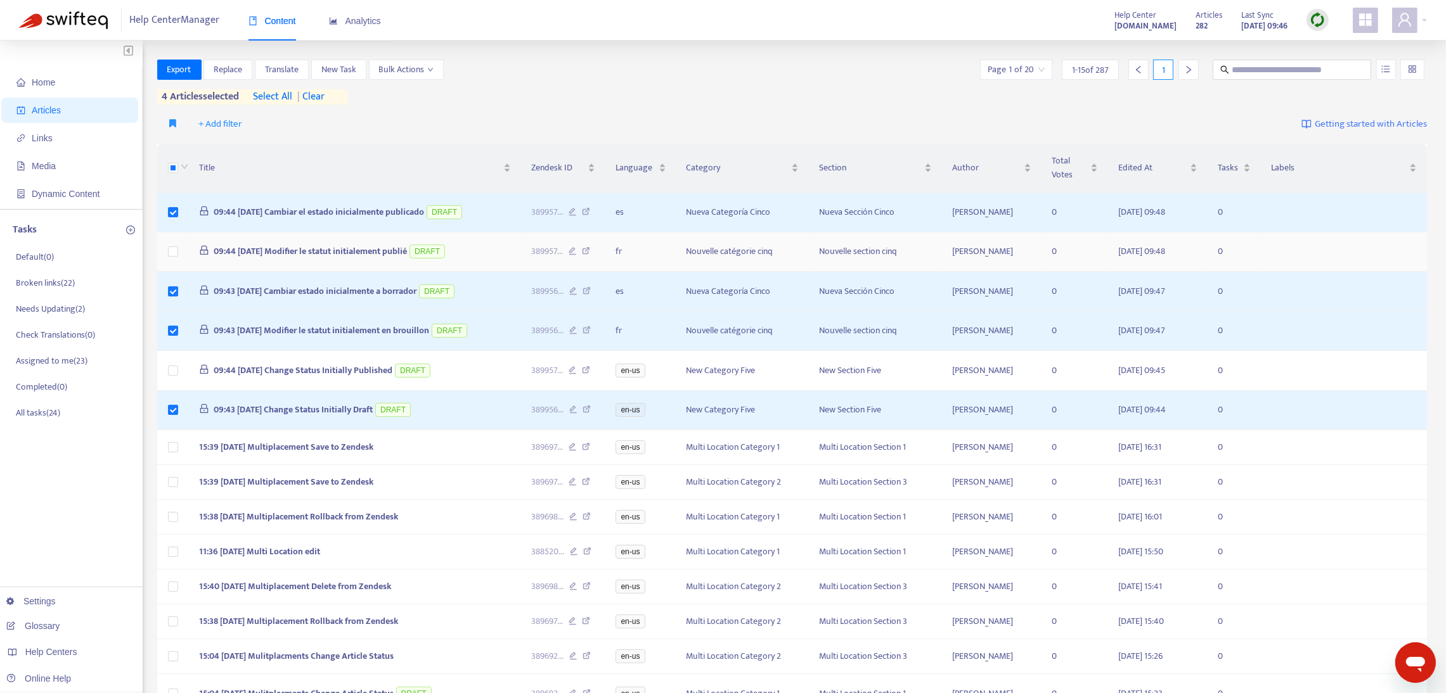
click at [177, 255] on td at bounding box center [173, 253] width 32 height 40
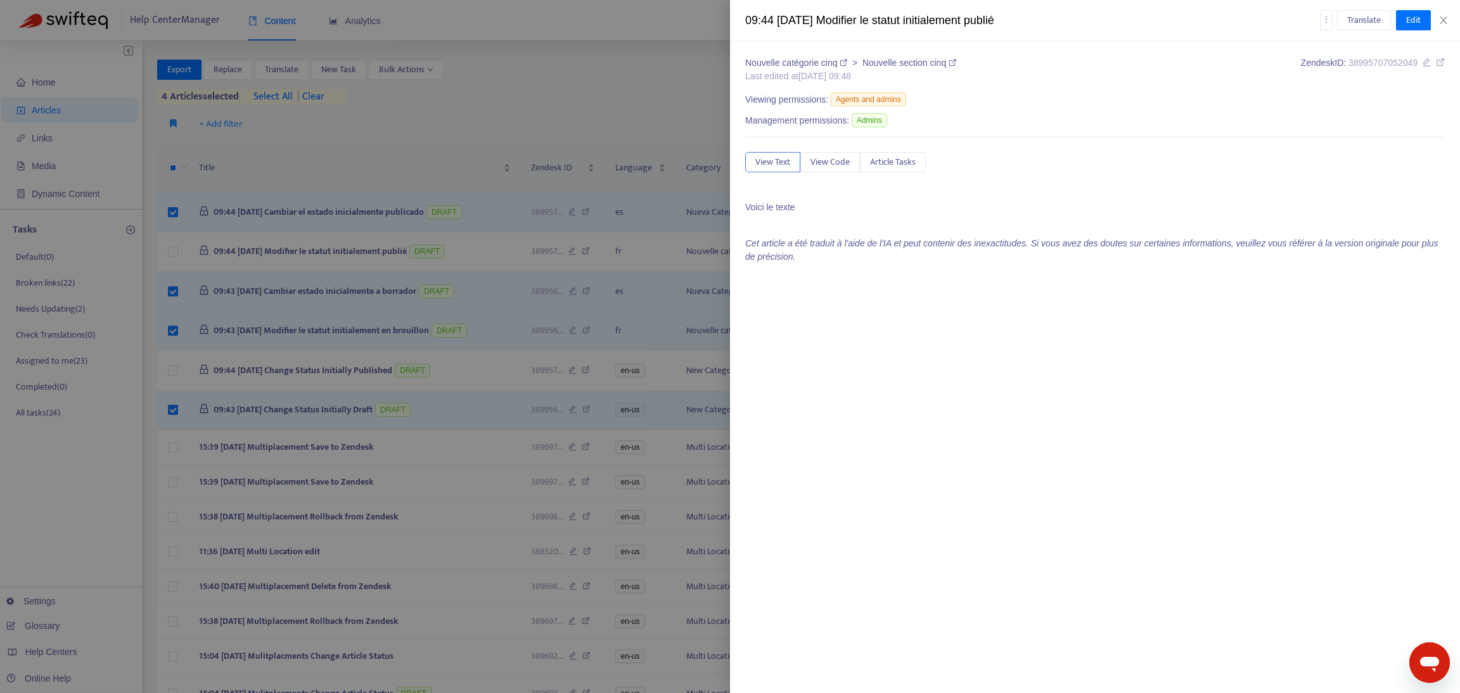
click at [176, 370] on div at bounding box center [730, 346] width 1460 height 693
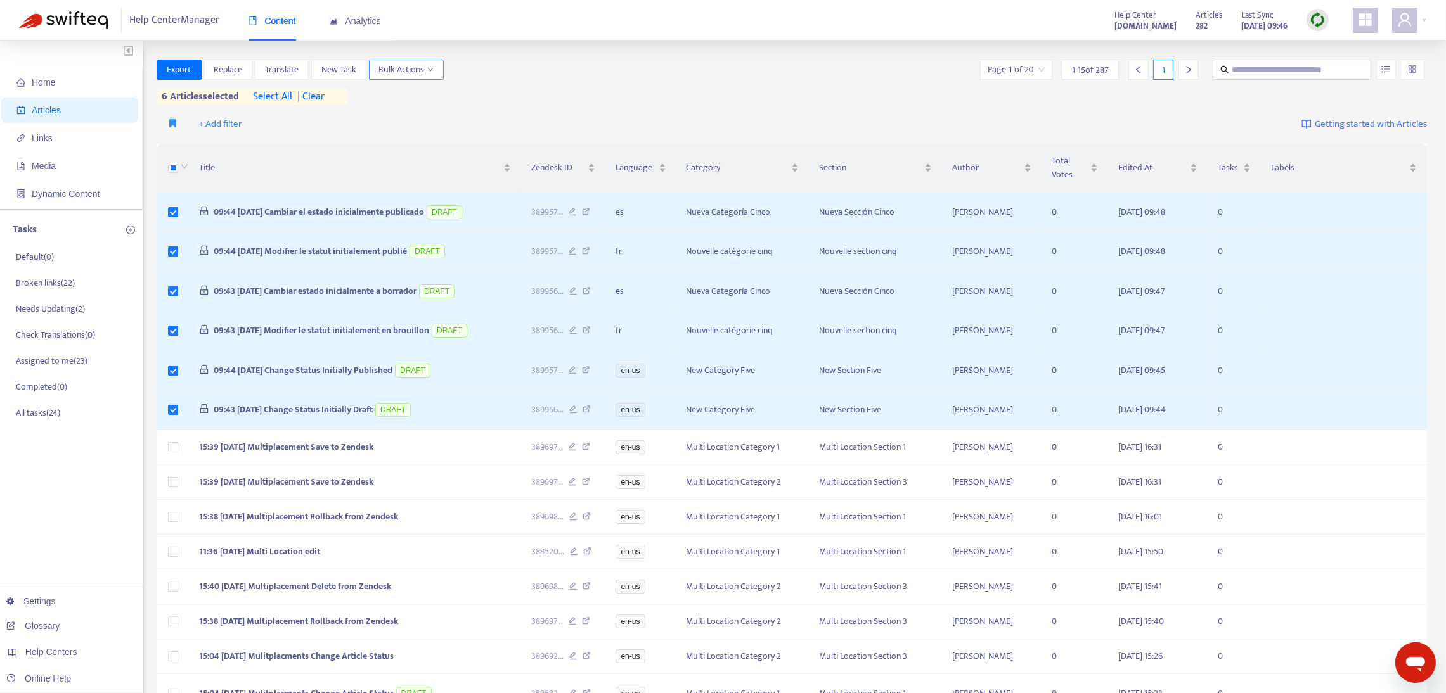
click at [413, 68] on span "Bulk Actions" at bounding box center [406, 70] width 55 height 14
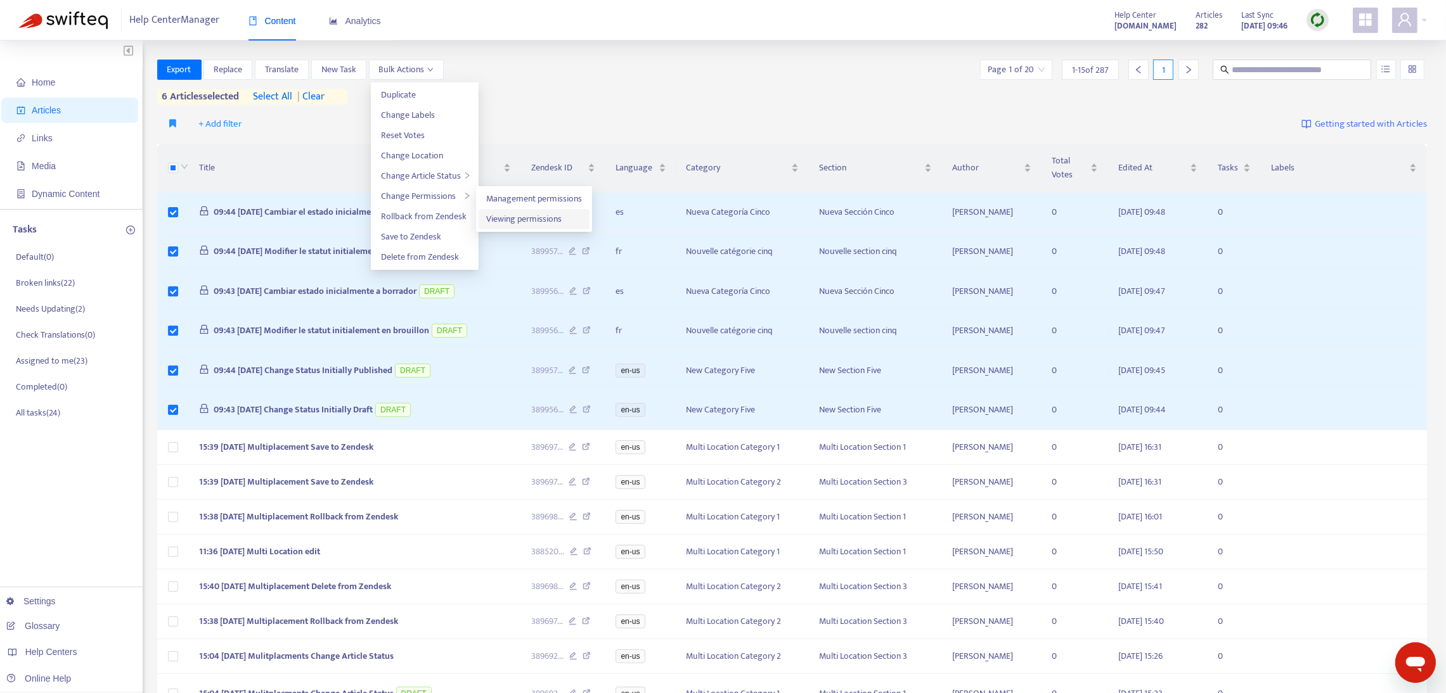
click at [501, 216] on span "Viewing permissions" at bounding box center [523, 219] width 75 height 15
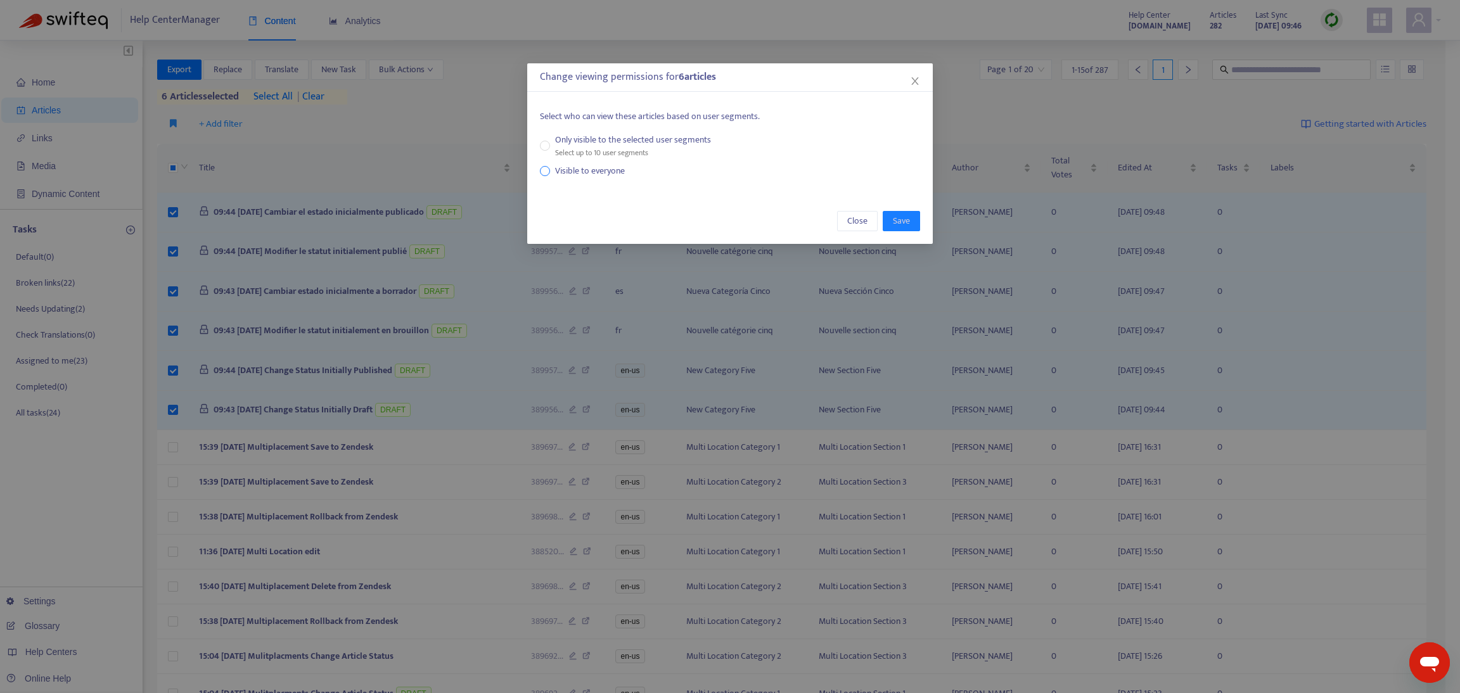
click at [553, 167] on span "Visible to everyone" at bounding box center [590, 171] width 80 height 14
click at [899, 217] on span "Save" at bounding box center [901, 221] width 17 height 14
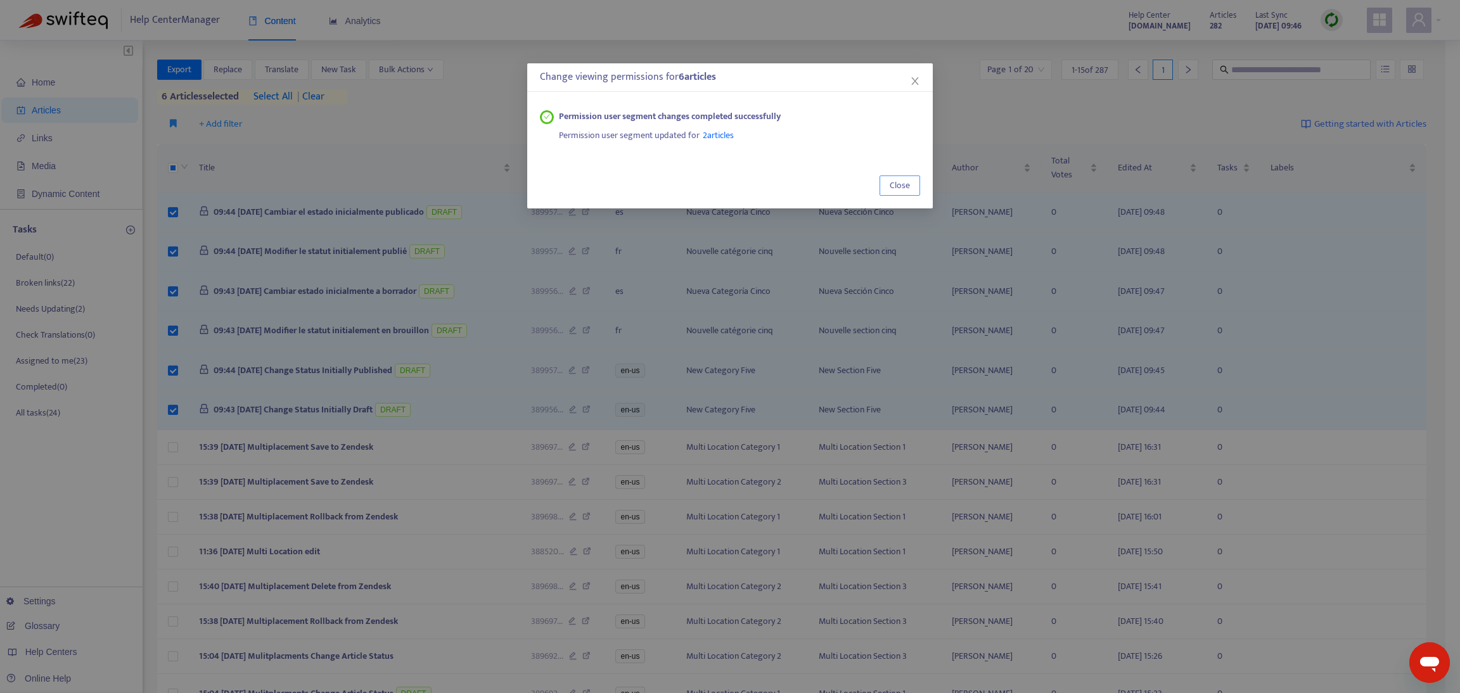
click at [897, 187] on span "Close" at bounding box center [900, 186] width 20 height 14
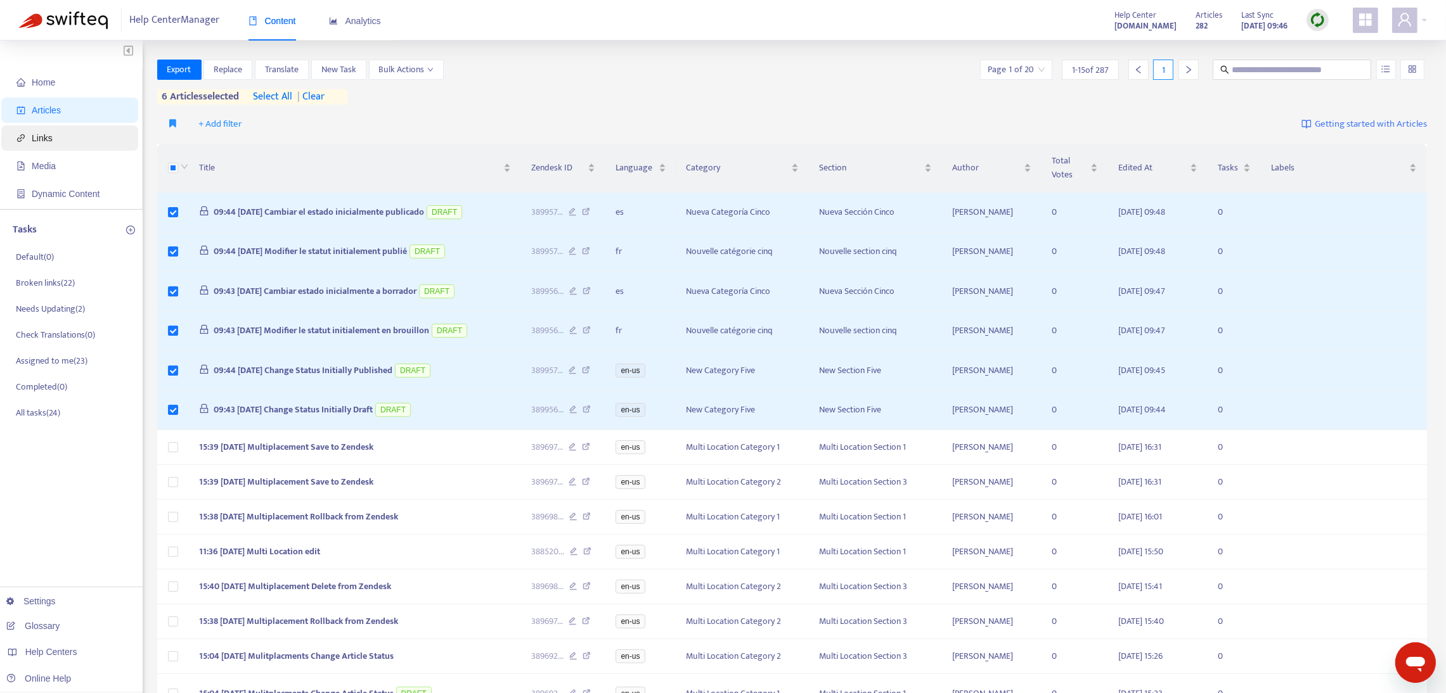
click at [35, 138] on span "Links" at bounding box center [42, 138] width 21 height 10
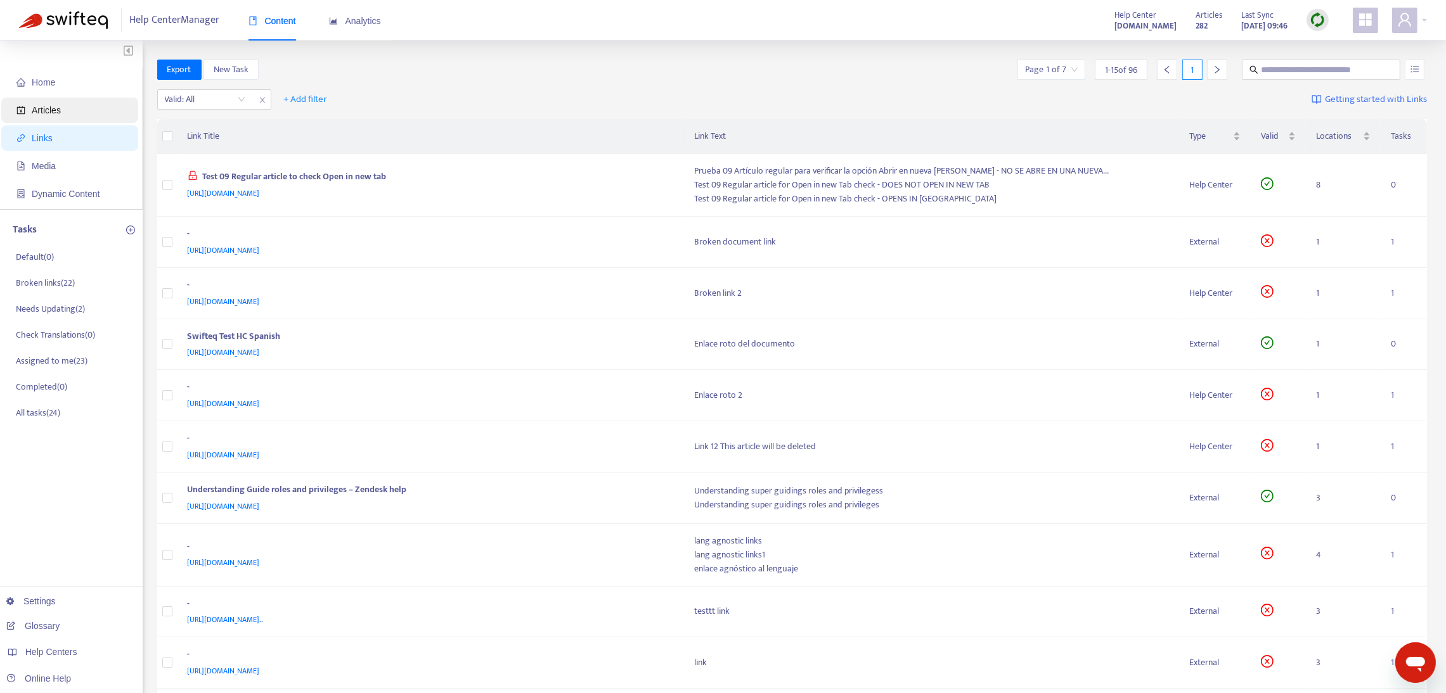
click at [37, 108] on span "Articles" at bounding box center [46, 110] width 29 height 10
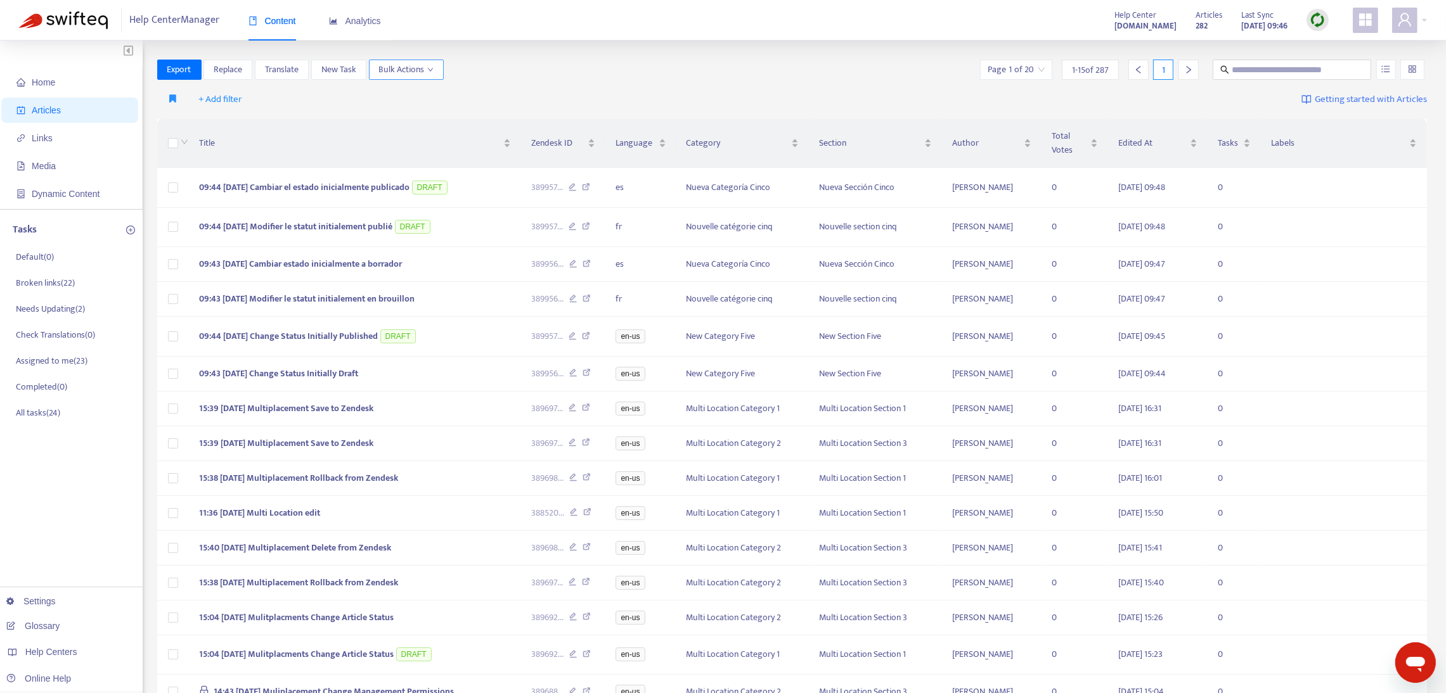
click at [423, 72] on span "Bulk Actions" at bounding box center [406, 70] width 55 height 14
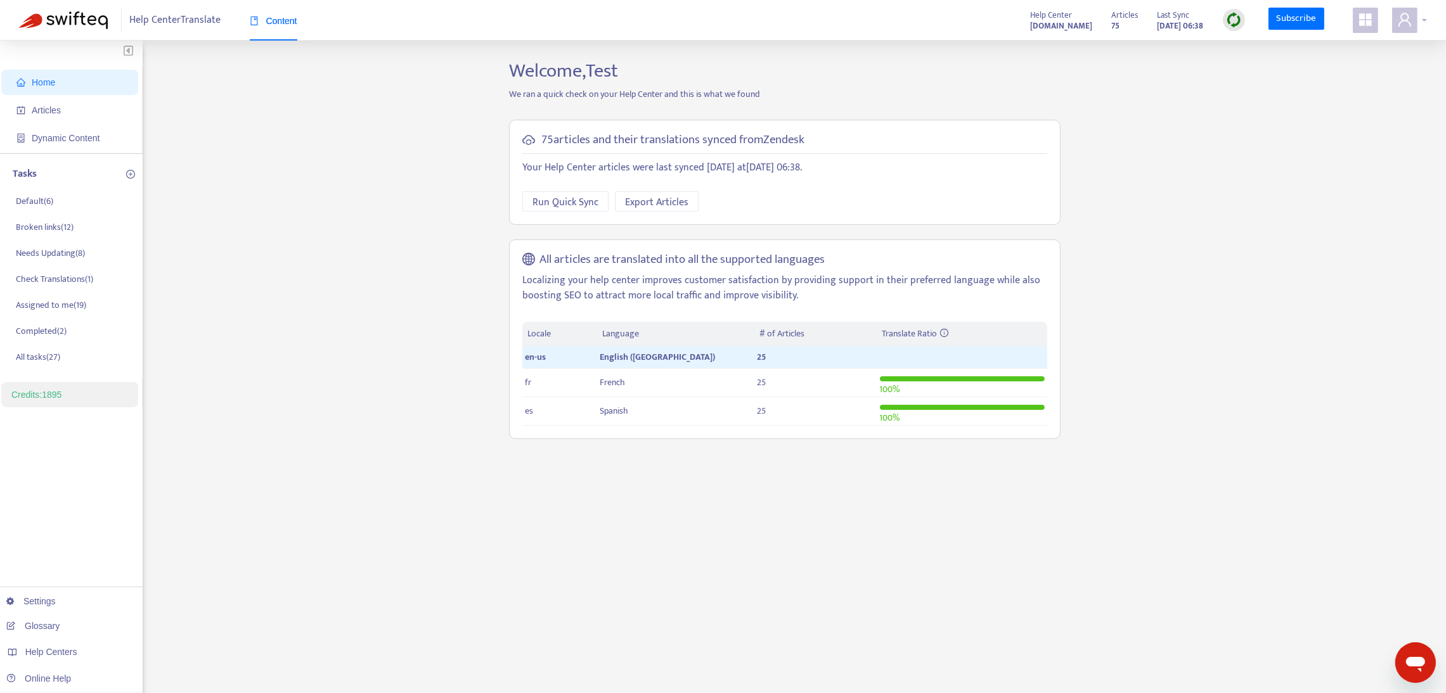
click at [1426, 20] on div at bounding box center [1409, 20] width 35 height 25
click at [1348, 214] on link "Logout" at bounding box center [1336, 212] width 41 height 15
